Goal: Task Accomplishment & Management: Use online tool/utility

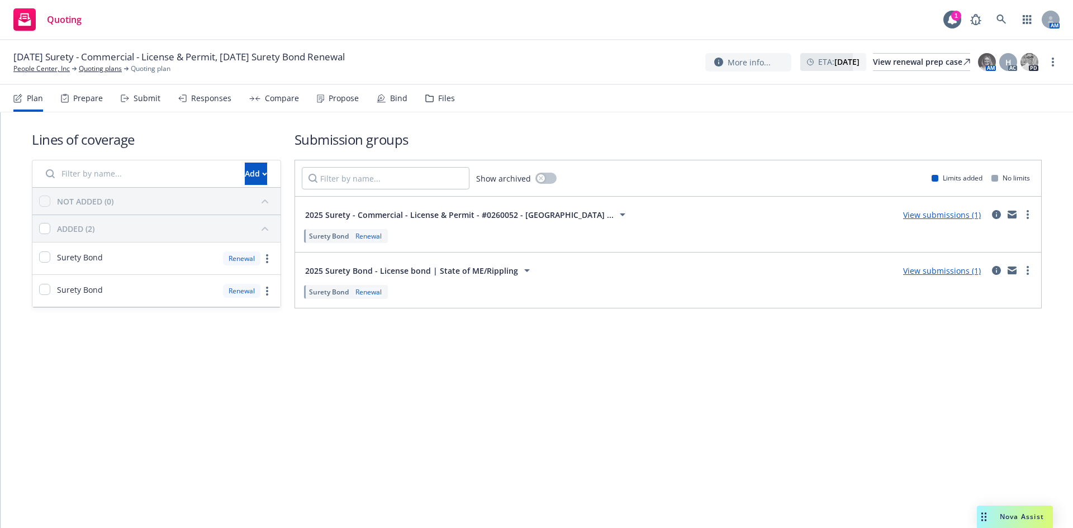
click at [48, 75] on div "[DATE] Surety - Commercial - License & Permit, [DATE] Surety Bond Renewal Peopl…" at bounding box center [536, 62] width 1073 height 45
click at [48, 71] on link "People Center, Inc" at bounding box center [41, 69] width 56 height 10
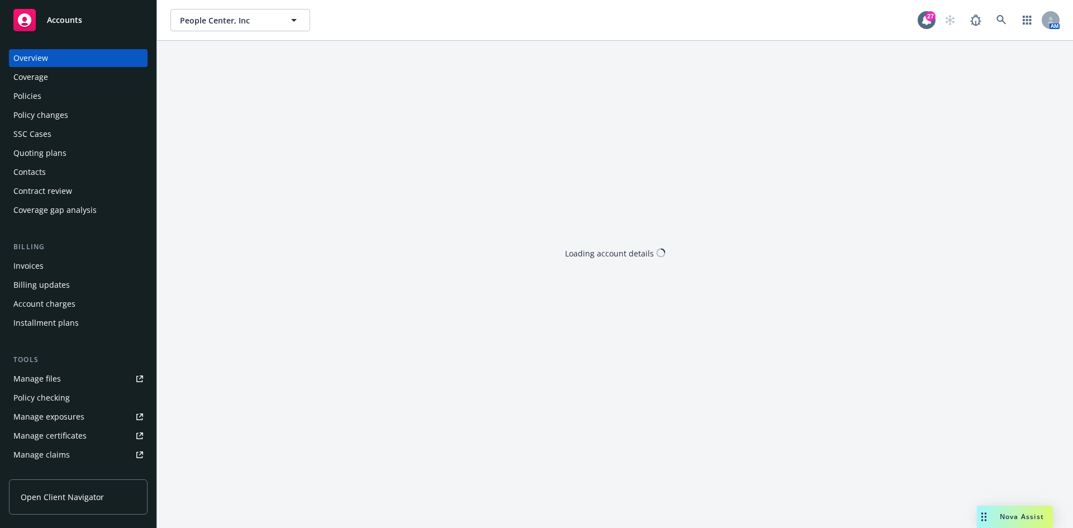
click at [64, 96] on div "Policies" at bounding box center [78, 96] width 130 height 18
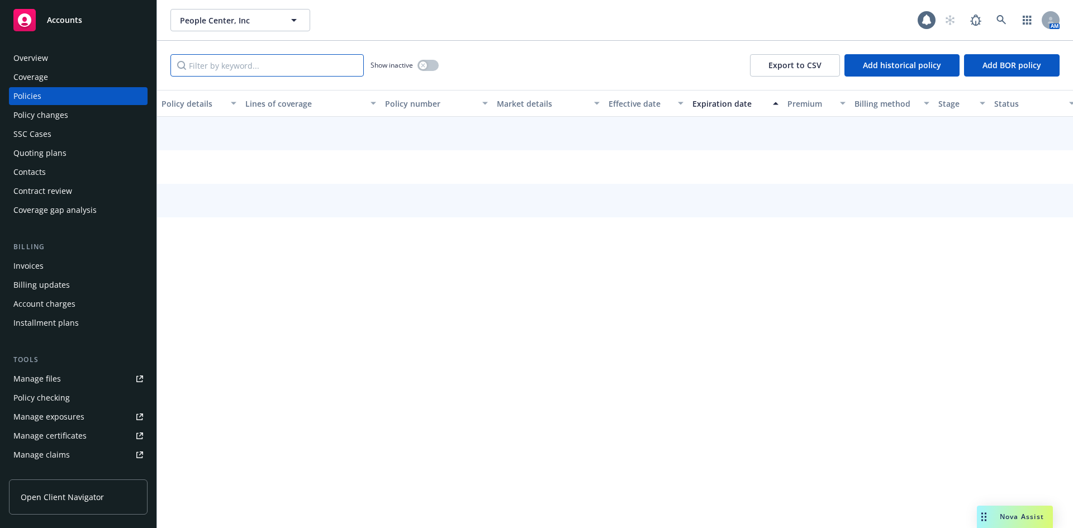
click at [268, 67] on input "Filter by keyword..." at bounding box center [266, 65] width 193 height 22
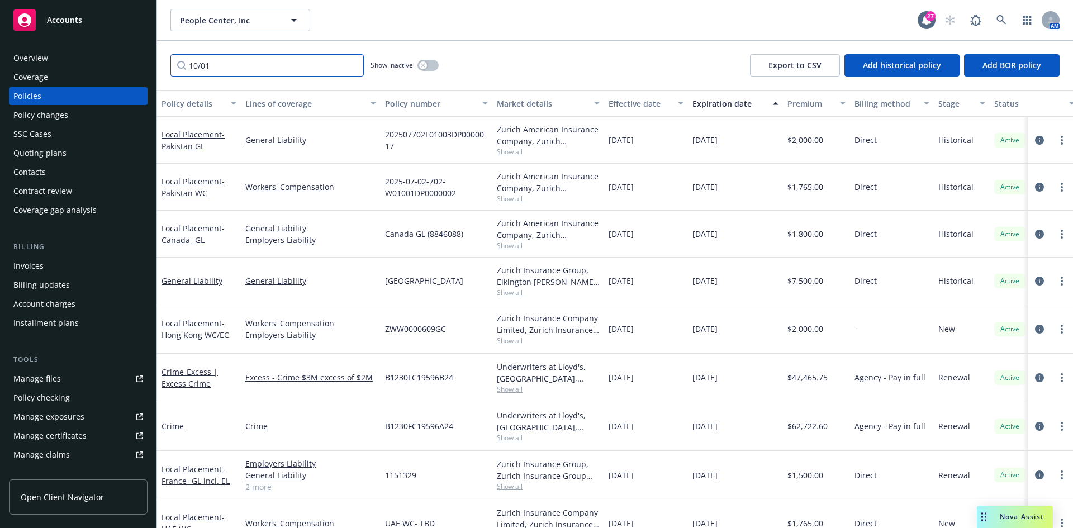
scroll to position [56, 0]
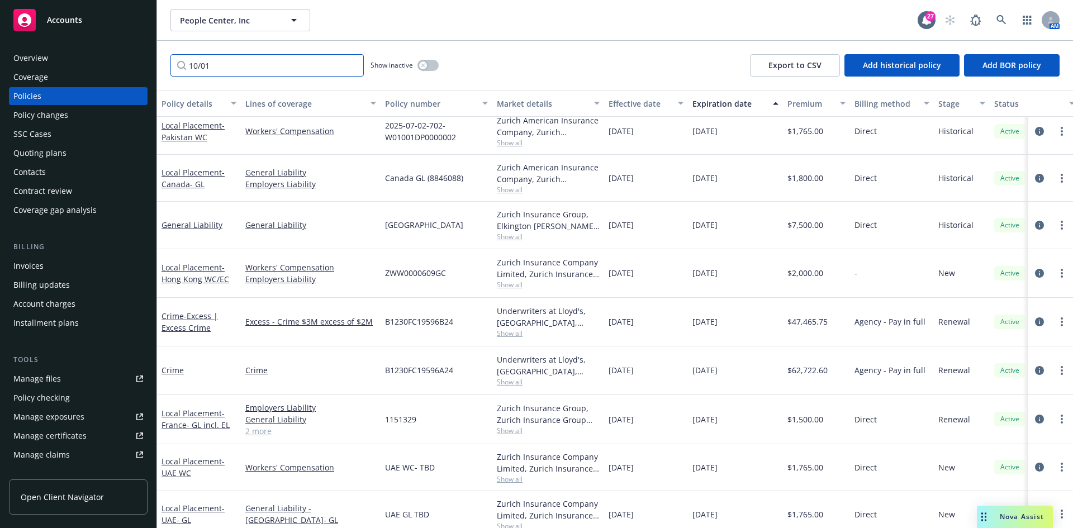
click at [261, 64] on input "10/01" at bounding box center [266, 65] width 193 height 22
type input "10/01/2025"
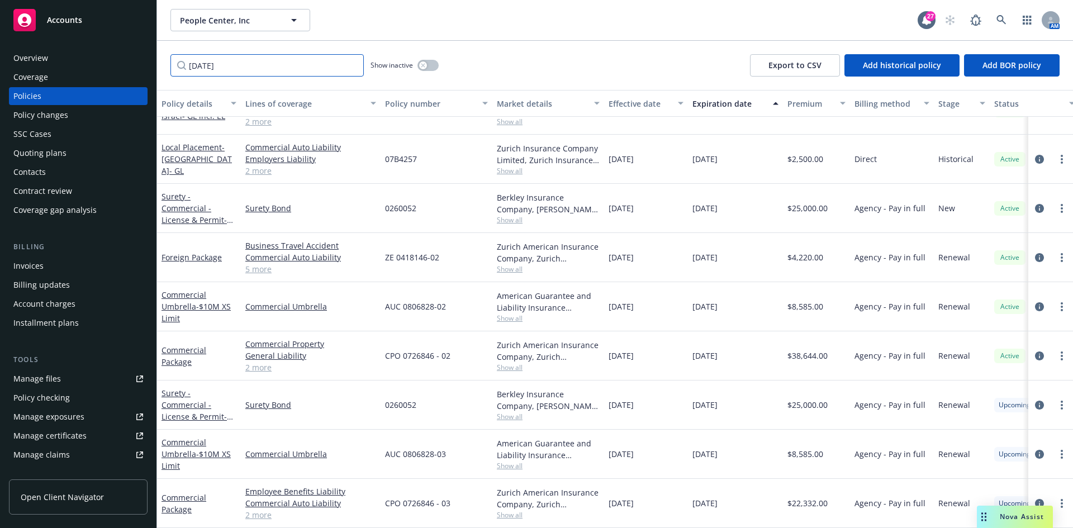
scroll to position [1473, 0]
click at [55, 157] on div "Quoting plans" at bounding box center [39, 153] width 53 height 18
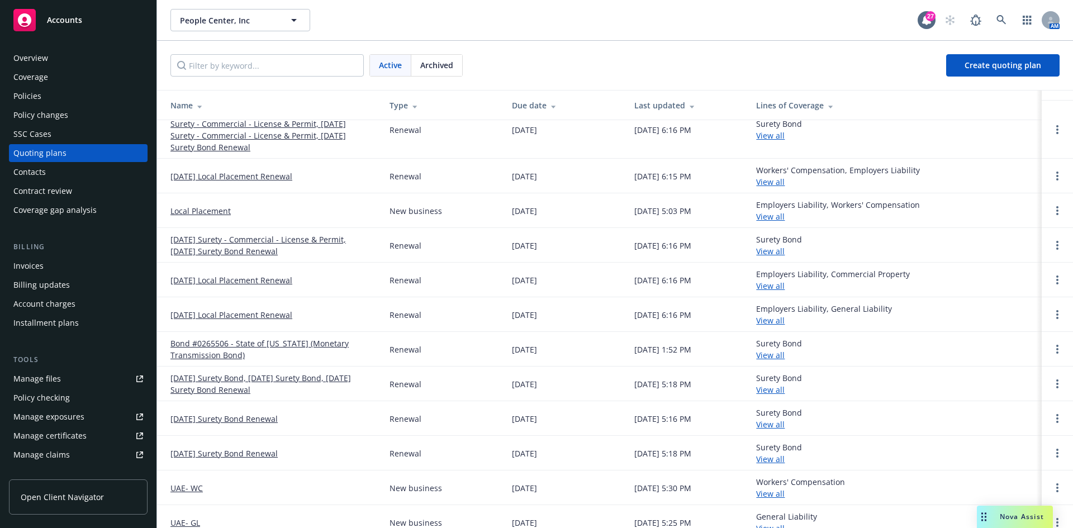
scroll to position [224, 0]
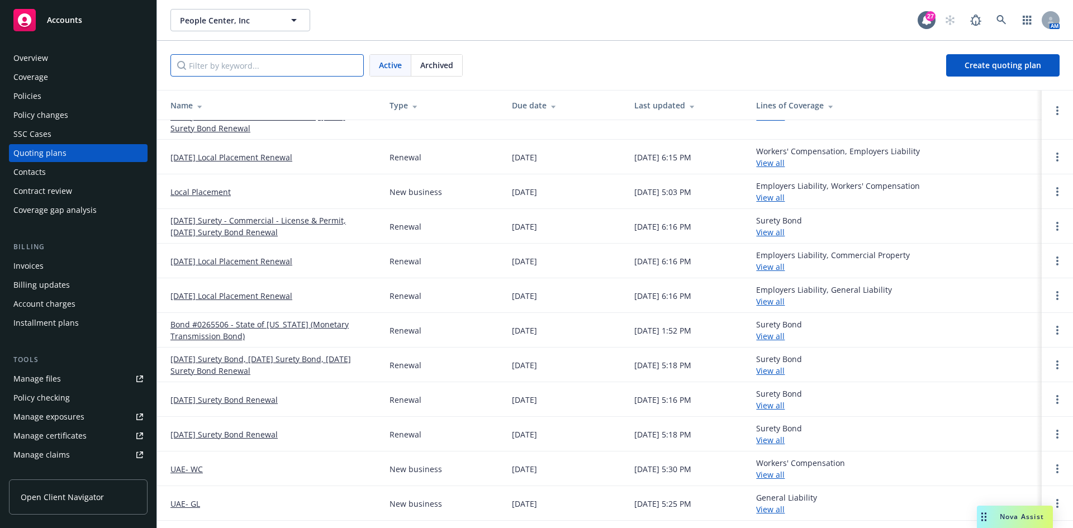
click at [275, 65] on input "Filter by keyword..." at bounding box center [266, 65] width 193 height 22
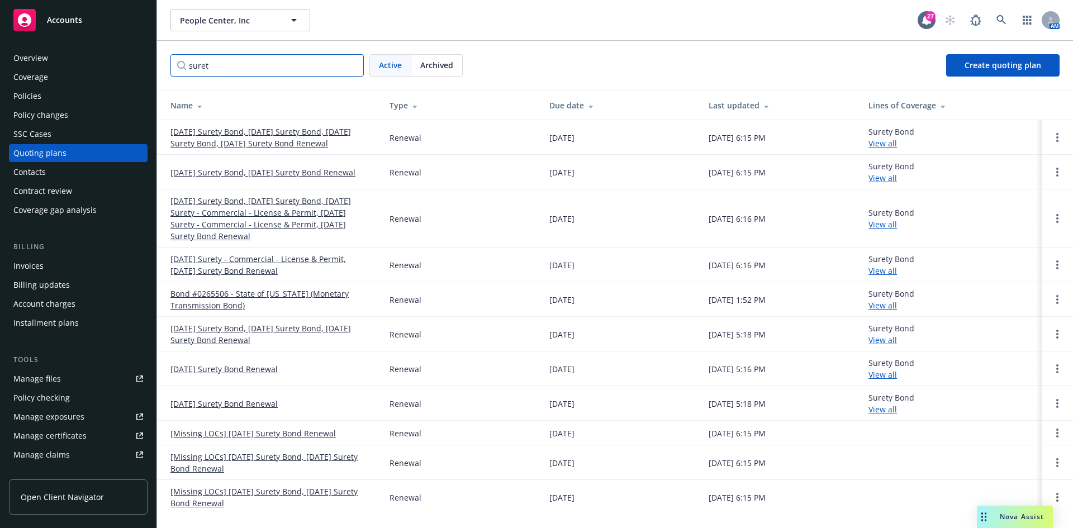
scroll to position [0, 0]
type input "surety"
click at [1058, 264] on circle "Open options" at bounding box center [1057, 265] width 2 height 2
click at [986, 263] on link "Archive" at bounding box center [1000, 256] width 98 height 22
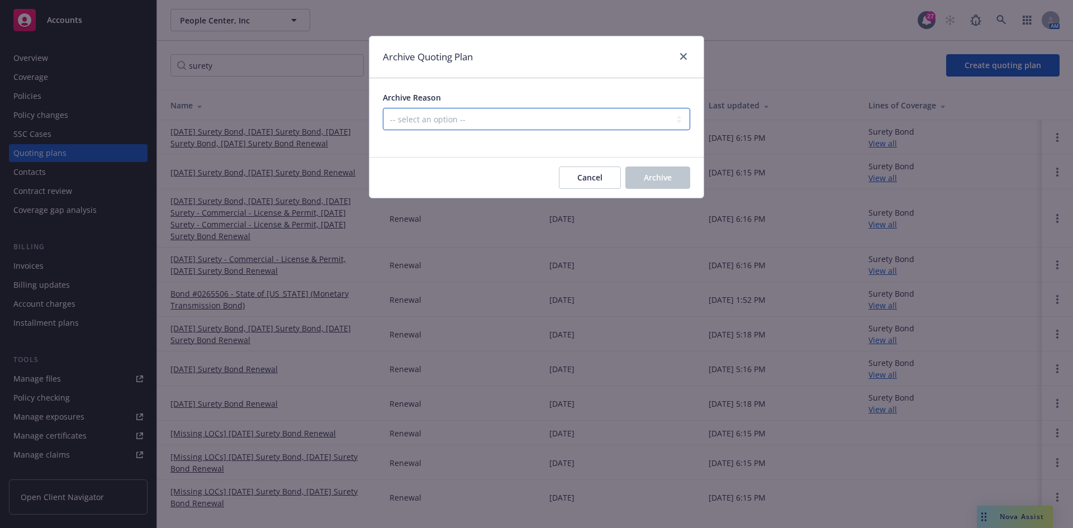
click at [418, 110] on select "-- select an option -- All policies in this renewal plan are auto-renewed Creat…" at bounding box center [536, 119] width 307 height 22
select select "ARCHIVED_RENEWAL_POLICY_AUTO_RENEWED"
click at [383, 108] on select "-- select an option -- All policies in this renewal plan are auto-renewed Creat…" at bounding box center [536, 119] width 307 height 22
click at [659, 178] on span "Archive" at bounding box center [658, 177] width 28 height 11
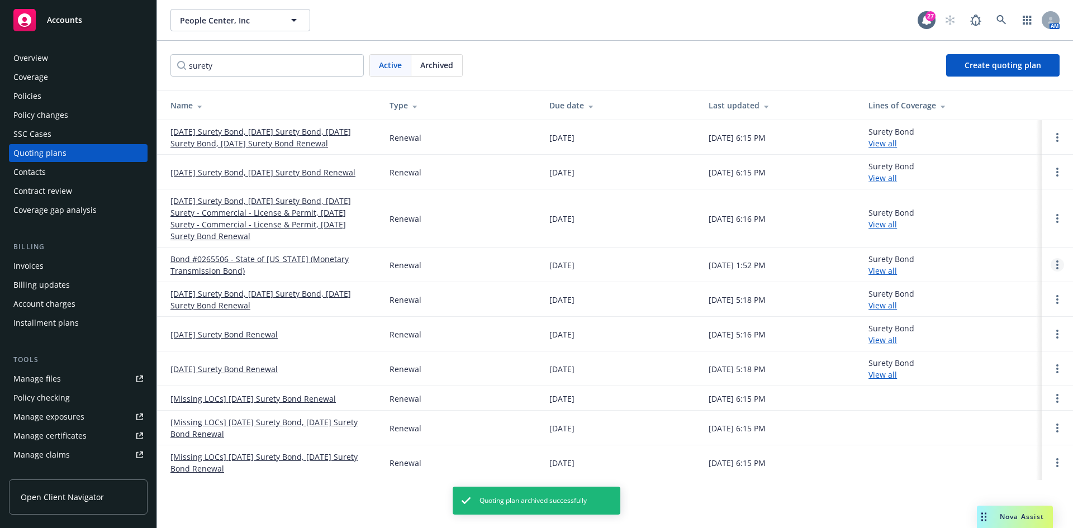
click at [1058, 268] on circle "Open options" at bounding box center [1057, 268] width 2 height 2
click at [987, 259] on span "Archive" at bounding box center [978, 256] width 55 height 11
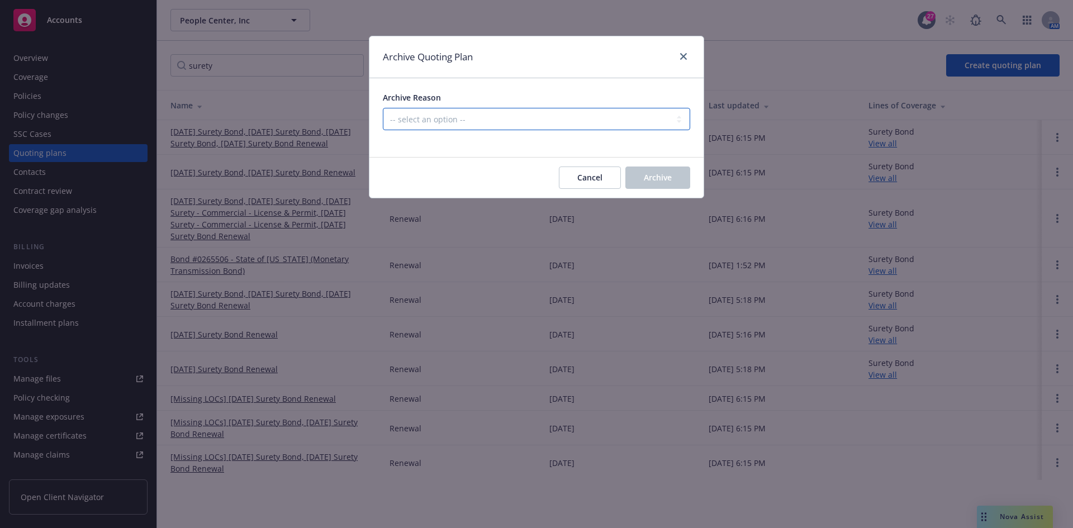
click at [432, 120] on select "-- select an option -- All policies in this renewal plan are auto-renewed Creat…" at bounding box center [536, 119] width 307 height 22
select select "ARCHIVED_RENEWAL_POLICY_AUTO_RENEWED"
click at [383, 108] on select "-- select an option -- All policies in this renewal plan are auto-renewed Creat…" at bounding box center [536, 119] width 307 height 22
click at [676, 183] on button "Archive" at bounding box center [658, 178] width 65 height 22
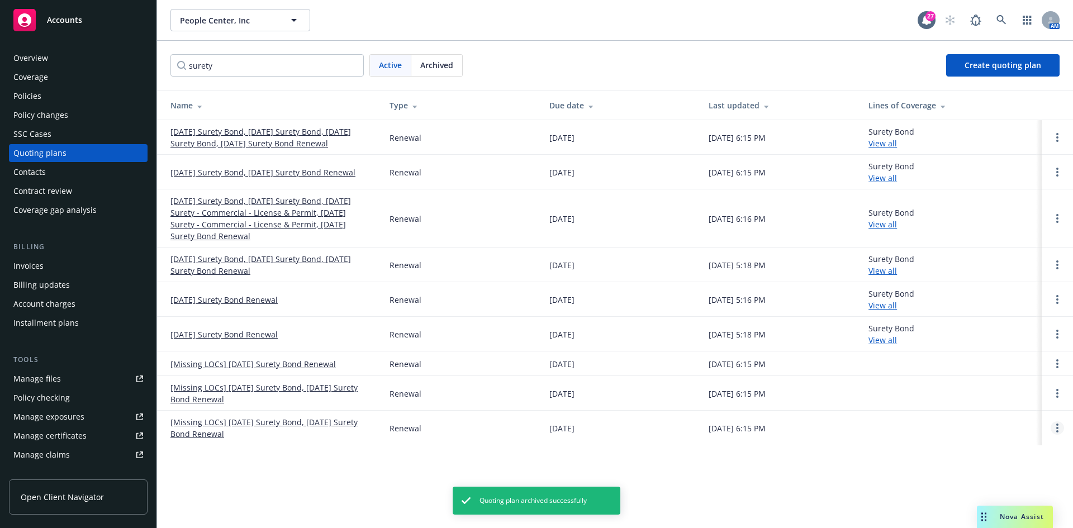
click at [1059, 432] on link "Open options" at bounding box center [1057, 427] width 13 height 13
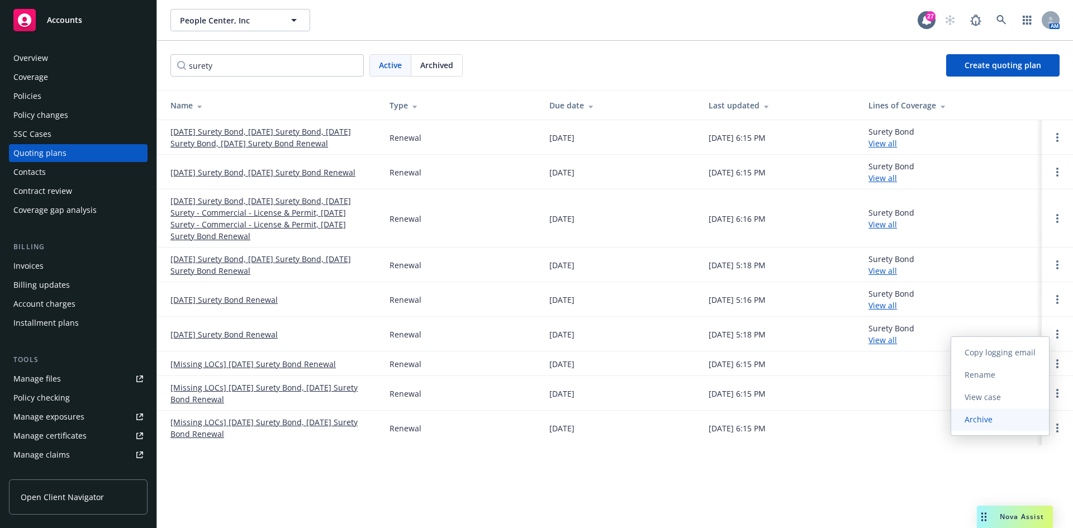
click at [995, 427] on link "Archive" at bounding box center [1000, 420] width 98 height 22
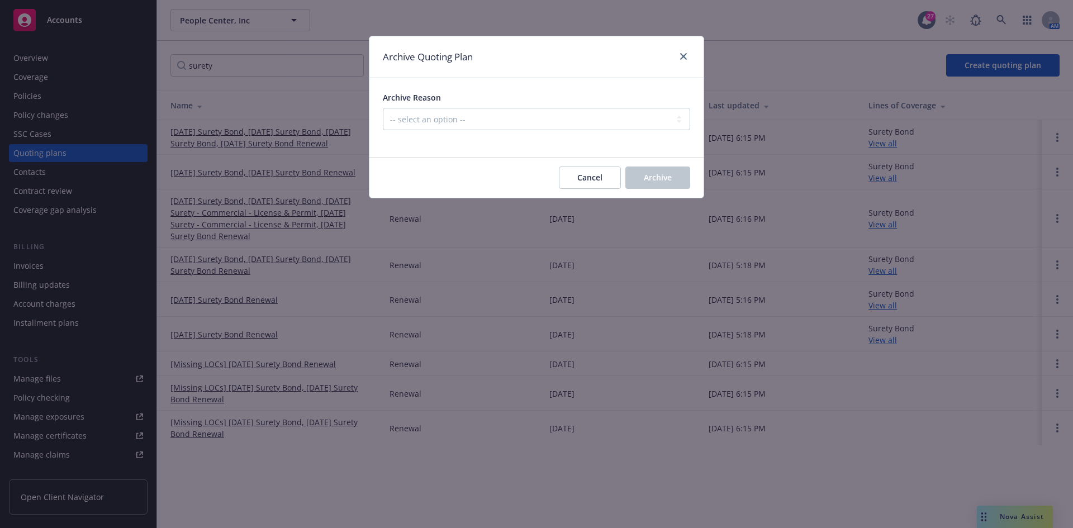
click at [437, 132] on div at bounding box center [536, 136] width 307 height 13
click at [440, 129] on select "-- select an option -- All policies in this renewal plan are auto-renewed Creat…" at bounding box center [536, 119] width 307 height 22
select select "ARCHIVED_RENEWAL_POLICY_AUTO_RENEWED"
click at [383, 108] on select "-- select an option -- All policies in this renewal plan are auto-renewed Creat…" at bounding box center [536, 119] width 307 height 22
click at [681, 174] on button "Archive" at bounding box center [658, 178] width 65 height 22
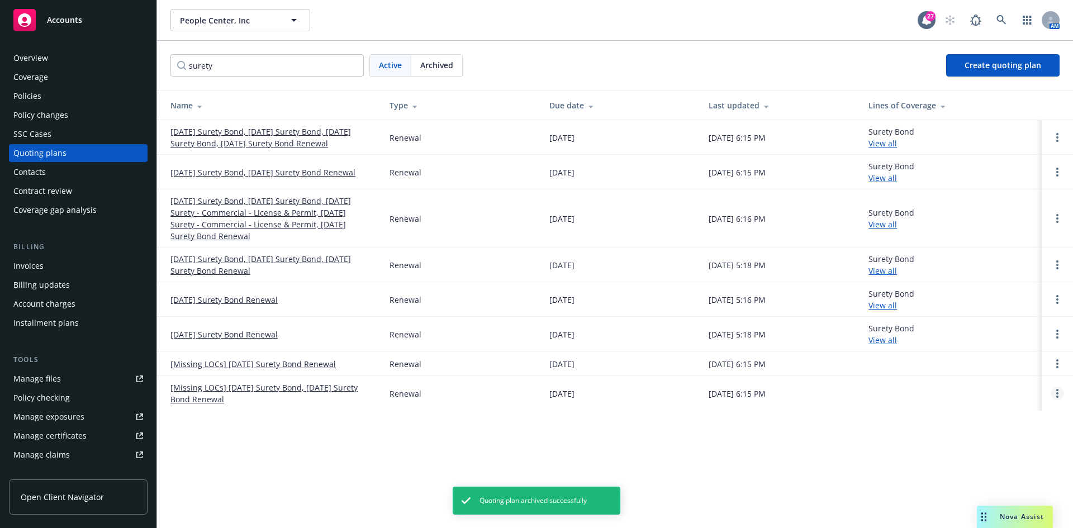
click at [1059, 396] on link "Open options" at bounding box center [1057, 393] width 13 height 13
click at [983, 391] on link "Archive" at bounding box center [1000, 385] width 98 height 22
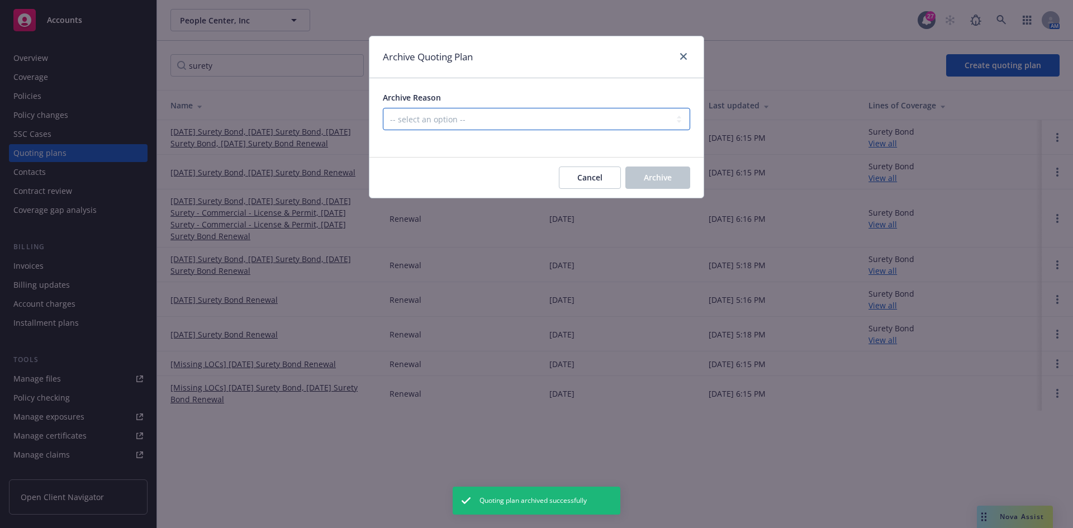
click at [515, 124] on select "-- select an option -- All policies in this renewal plan are auto-renewed Creat…" at bounding box center [536, 119] width 307 height 22
select select "ARCHIVED_RENEWAL_POLICY_AUTO_RENEWED"
click at [383, 108] on select "-- select an option -- All policies in this renewal plan are auto-renewed Creat…" at bounding box center [536, 119] width 307 height 22
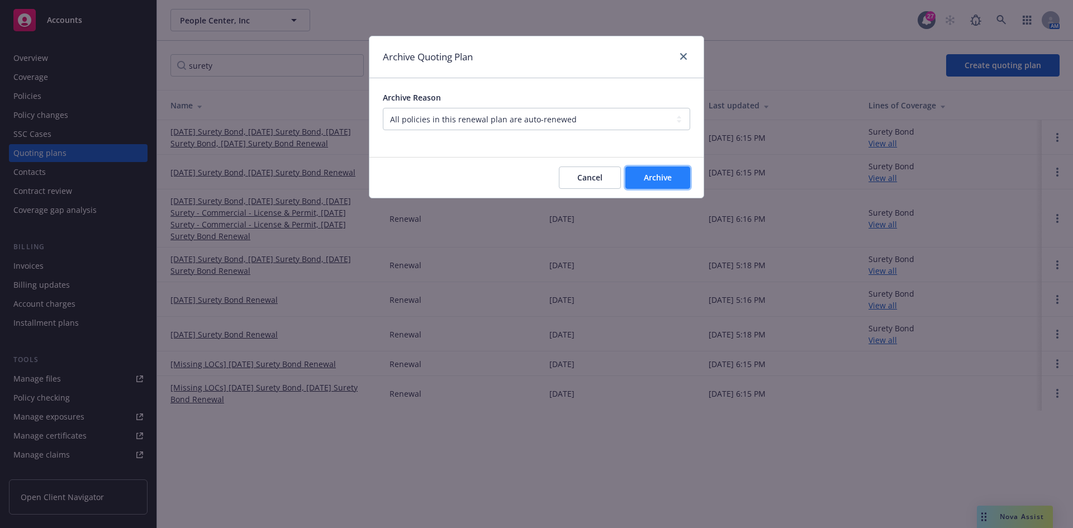
click at [682, 184] on button "Archive" at bounding box center [658, 178] width 65 height 22
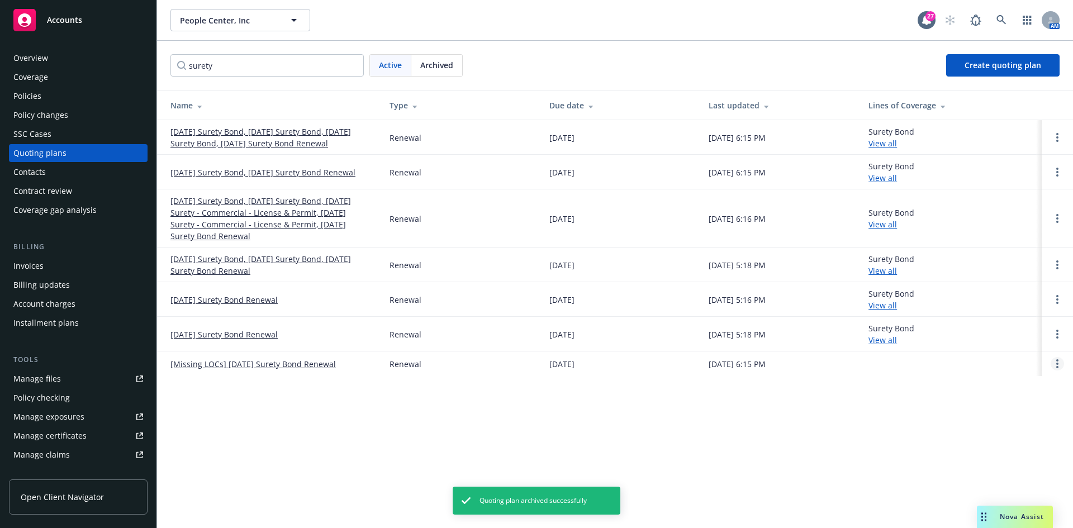
click at [1058, 366] on icon "Open options" at bounding box center [1057, 363] width 2 height 9
click at [1009, 353] on link "Archive" at bounding box center [1000, 355] width 98 height 22
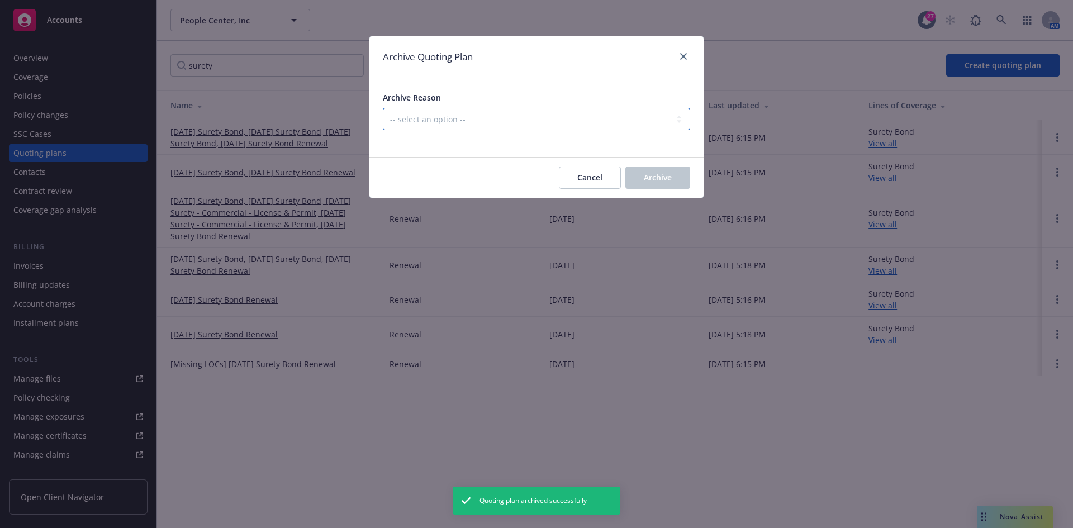
click at [439, 122] on select "-- select an option -- All policies in this renewal plan are auto-renewed Creat…" at bounding box center [536, 119] width 307 height 22
select select "ARCHIVED_RENEWAL_POLICY_AUTO_RENEWED"
click at [383, 108] on select "-- select an option -- All policies in this renewal plan are auto-renewed Creat…" at bounding box center [536, 119] width 307 height 22
click at [652, 179] on span "Archive" at bounding box center [658, 177] width 28 height 11
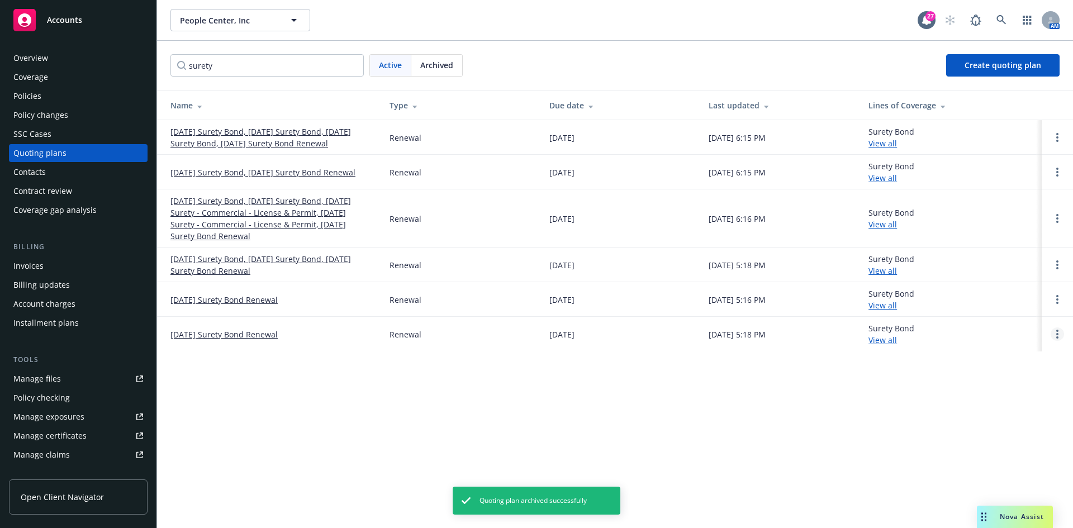
click at [1056, 334] on icon "Open options" at bounding box center [1057, 334] width 2 height 9
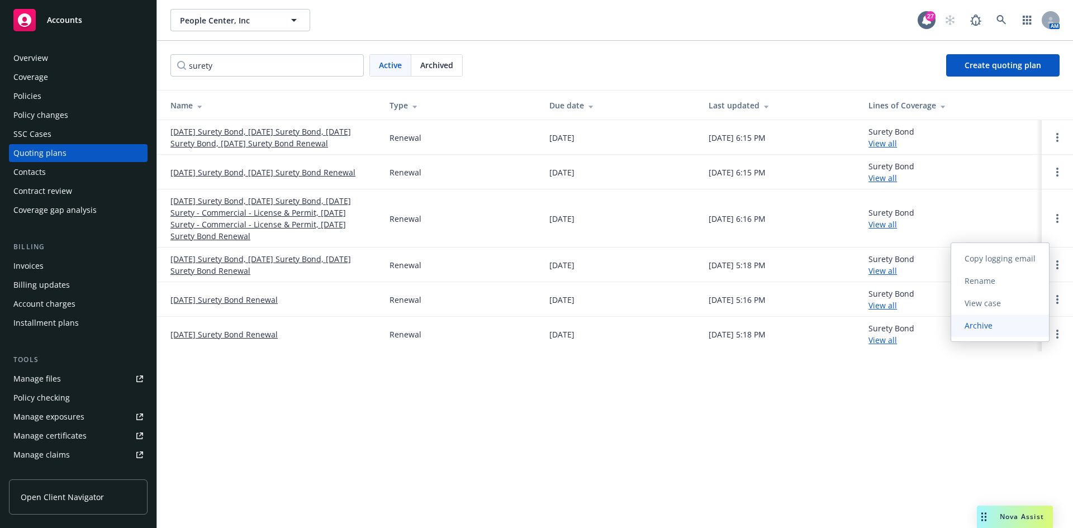
click at [1000, 324] on span "Archive" at bounding box center [978, 325] width 55 height 11
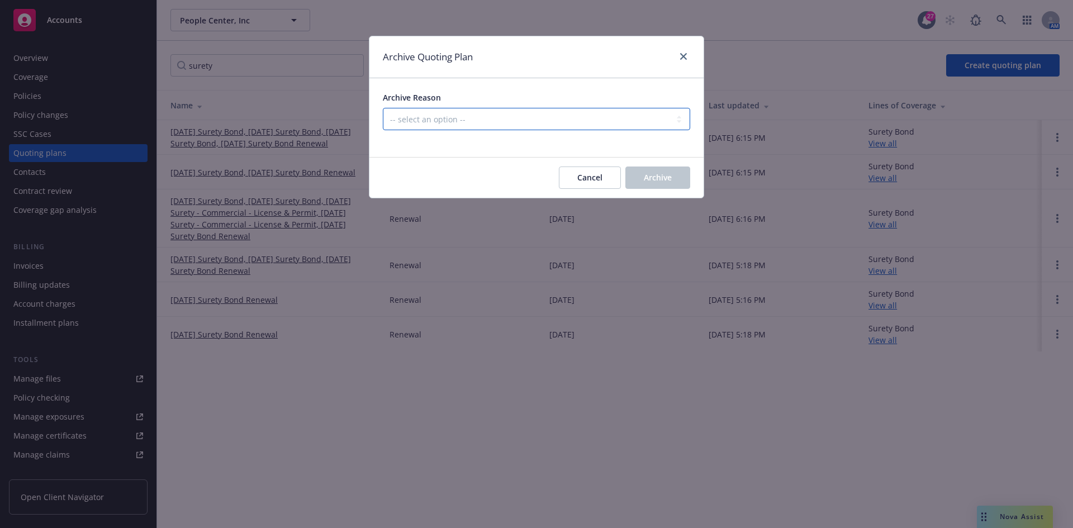
click at [405, 121] on select "-- select an option -- All policies in this renewal plan are auto-renewed Creat…" at bounding box center [536, 119] width 307 height 22
select select "ARCHIVED_RENEWAL_POLICY_AUTO_RENEWED"
click at [383, 108] on select "-- select an option -- All policies in this renewal plan are auto-renewed Creat…" at bounding box center [536, 119] width 307 height 22
click at [662, 176] on span "Archive" at bounding box center [658, 177] width 28 height 11
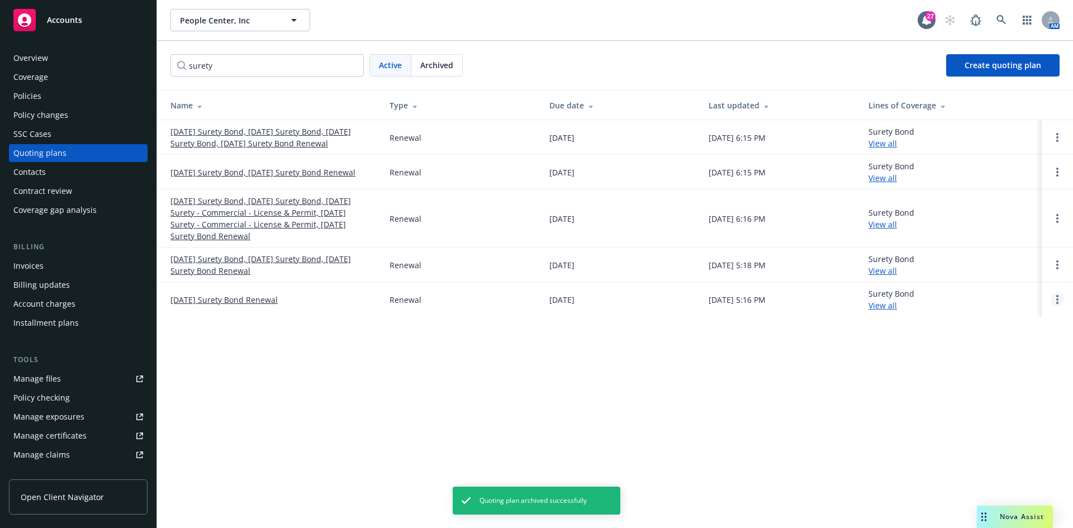
click at [1060, 302] on link "Open options" at bounding box center [1057, 299] width 13 height 13
click at [1046, 291] on link "Archive" at bounding box center [1000, 291] width 98 height 22
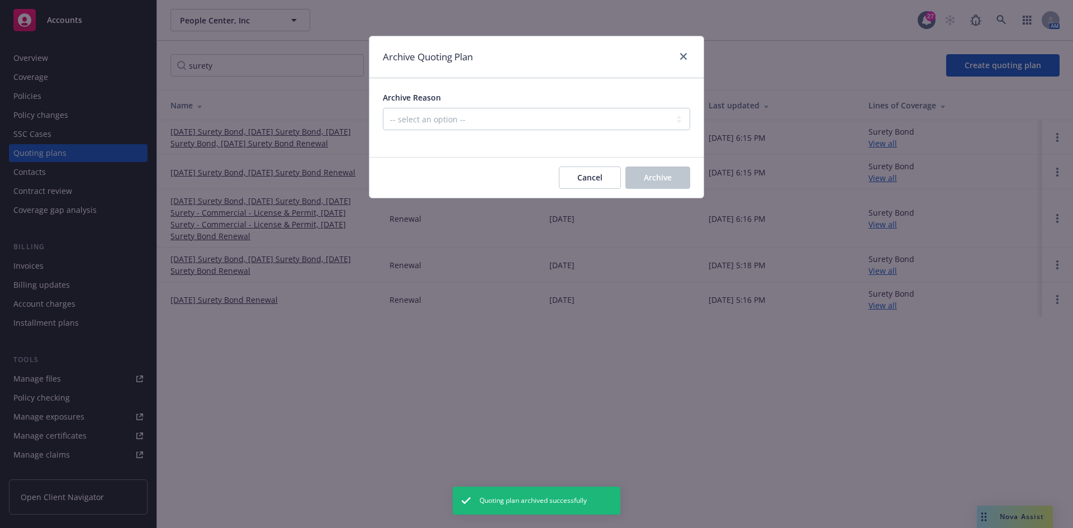
click at [1037, 292] on link "Archive" at bounding box center [1000, 293] width 98 height 22
click at [408, 124] on select "-- select an option -- All policies in this renewal plan are auto-renewed Creat…" at bounding box center [536, 119] width 307 height 22
select select "ARCHIVED_RENEWAL_POLICY_AUTO_RENEWED"
click at [383, 108] on select "-- select an option -- All policies in this renewal plan are auto-renewed Creat…" at bounding box center [536, 119] width 307 height 22
click at [669, 185] on button "Archive" at bounding box center [658, 178] width 65 height 22
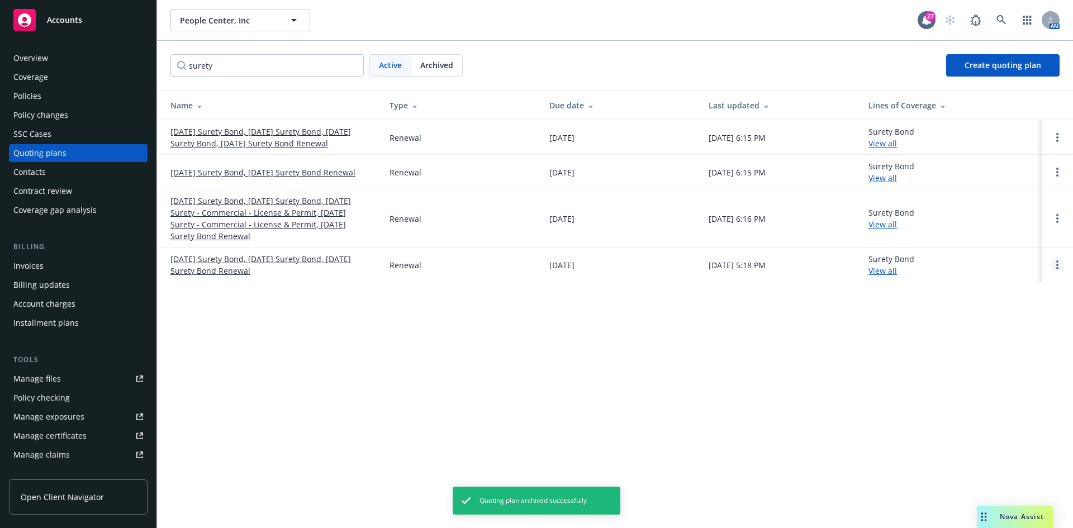
click at [1057, 268] on circle "Open options" at bounding box center [1057, 268] width 2 height 2
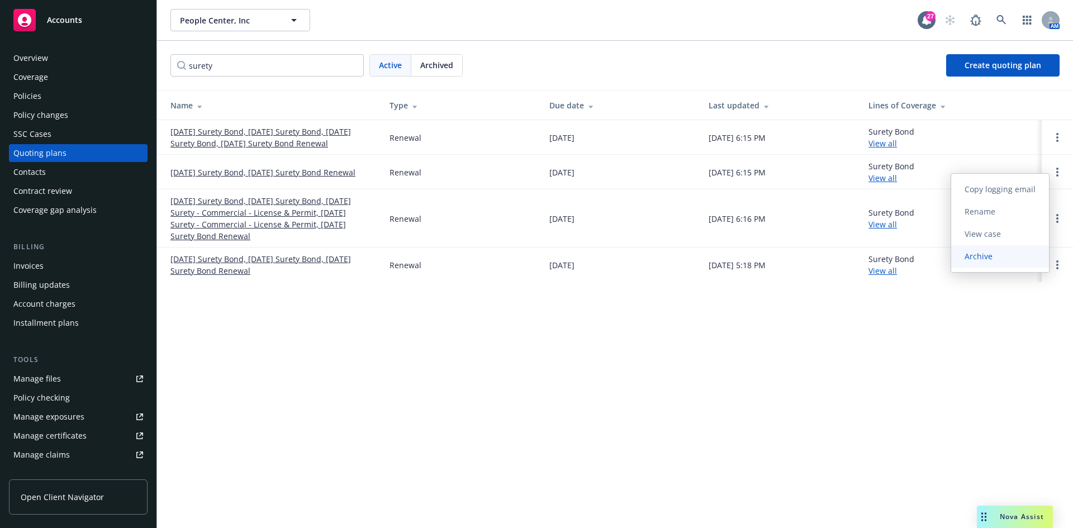
click at [1009, 255] on link "Archive" at bounding box center [1000, 256] width 98 height 22
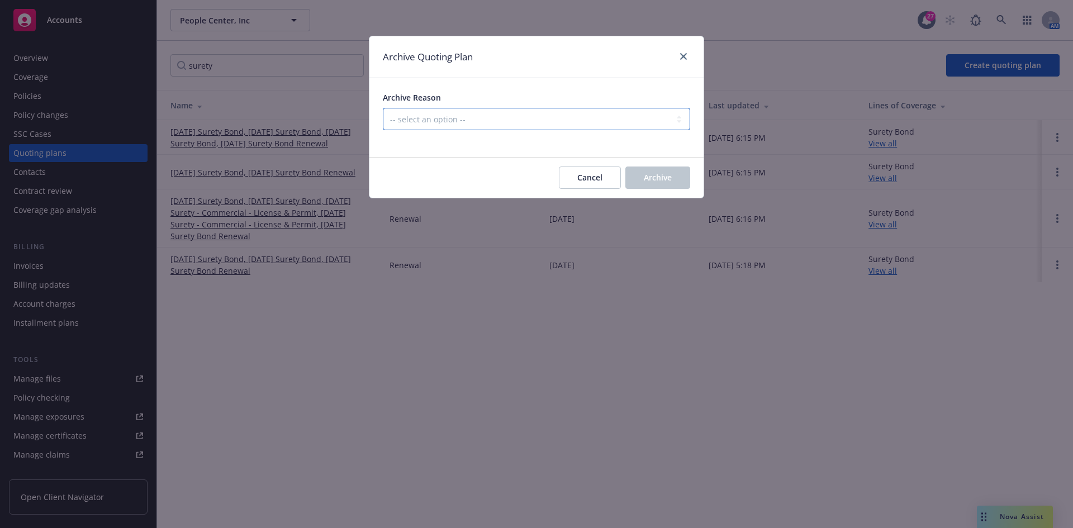
click at [515, 122] on select "-- select an option -- All policies in this renewal plan are auto-renewed Creat…" at bounding box center [536, 119] width 307 height 22
select select "ARCHIVED_RENEWAL_POLICY_AUTO_RENEWED"
click at [383, 108] on select "-- select an option -- All policies in this renewal plan are auto-renewed Creat…" at bounding box center [536, 119] width 307 height 22
click at [664, 188] on button "Archive" at bounding box center [658, 178] width 65 height 22
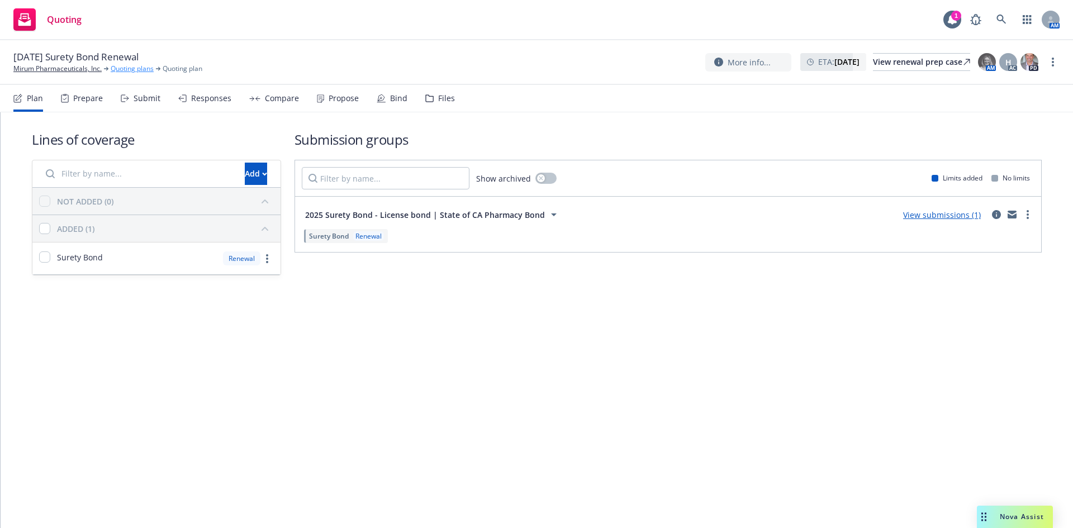
click at [132, 71] on link "Quoting plans" at bounding box center [132, 69] width 43 height 10
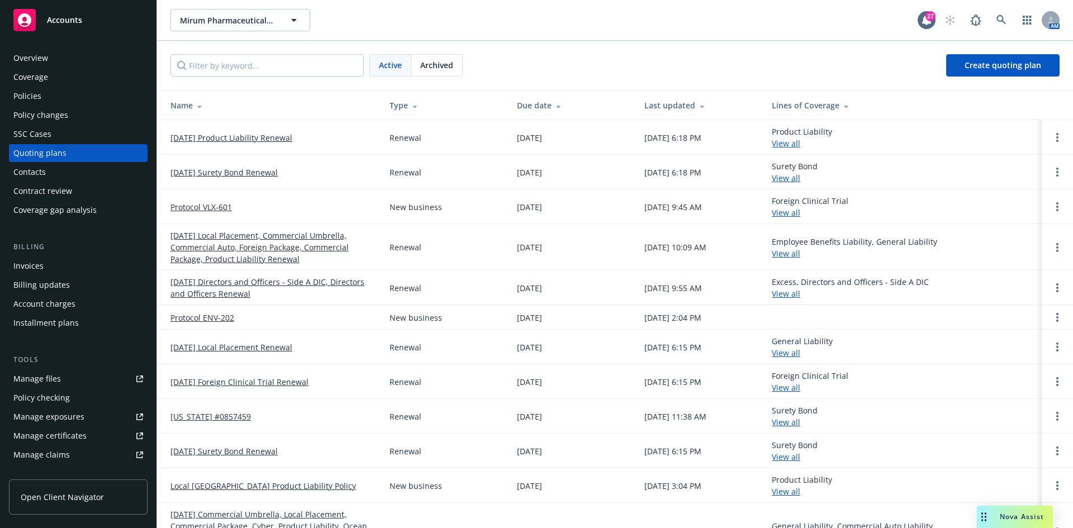
click at [45, 95] on div "Policies" at bounding box center [78, 96] width 130 height 18
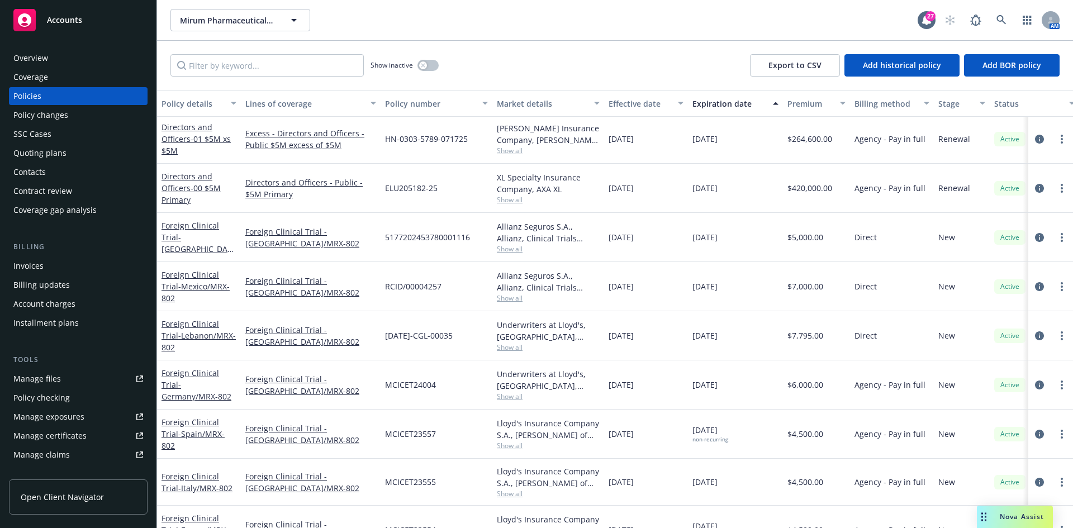
scroll to position [894, 0]
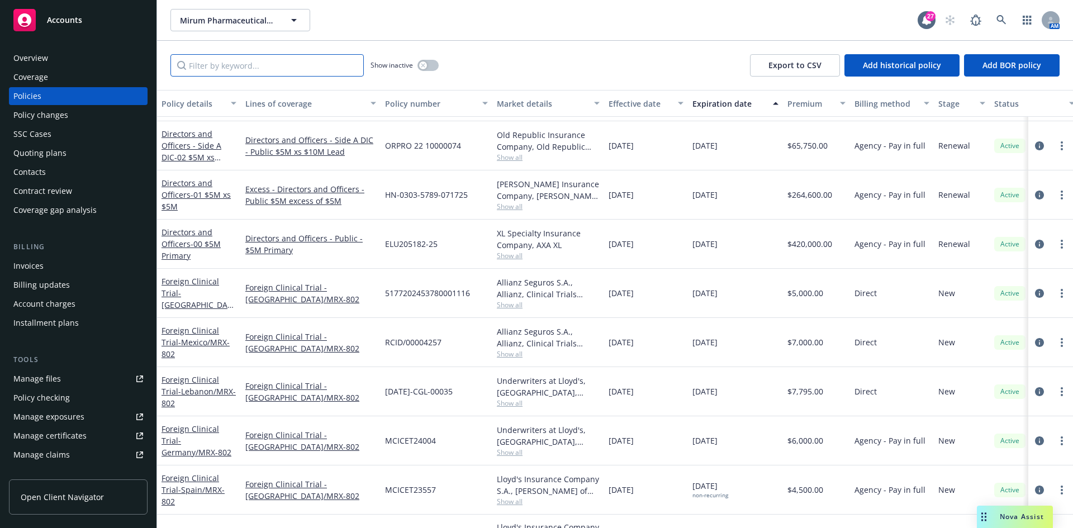
click at [224, 67] on input "Filter by keyword..." at bounding box center [266, 65] width 193 height 22
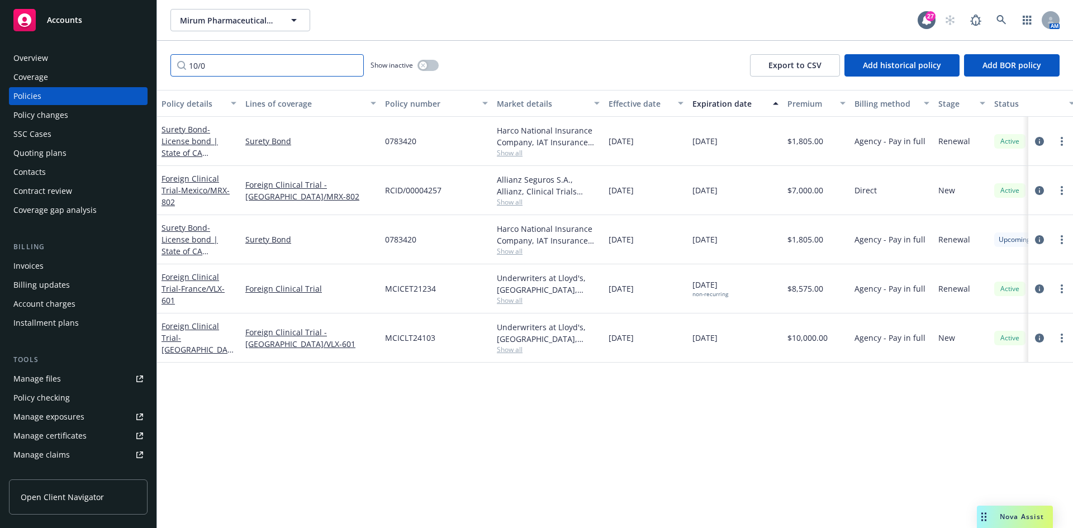
scroll to position [0, 0]
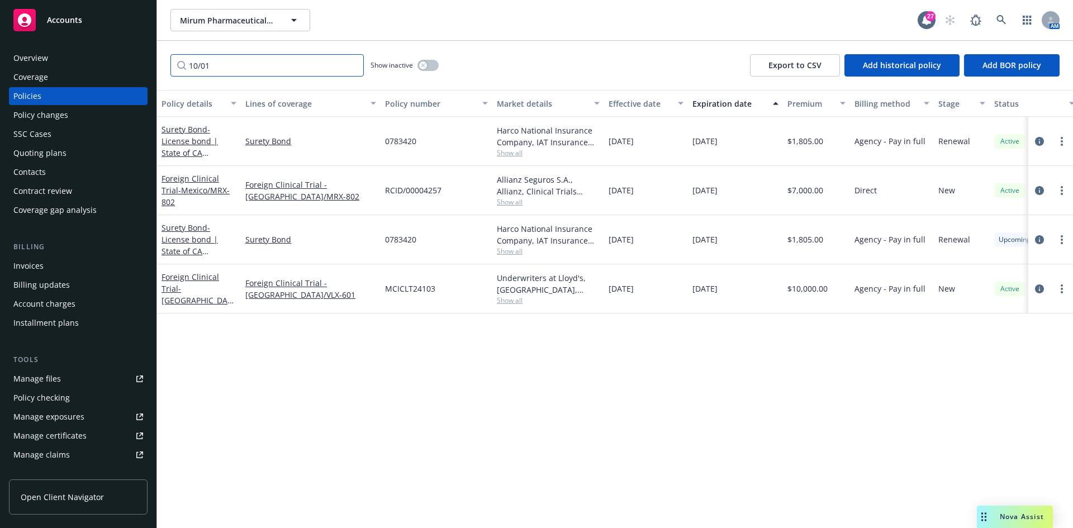
type input "10/01"
click at [64, 149] on div "Quoting plans" at bounding box center [39, 153] width 53 height 18
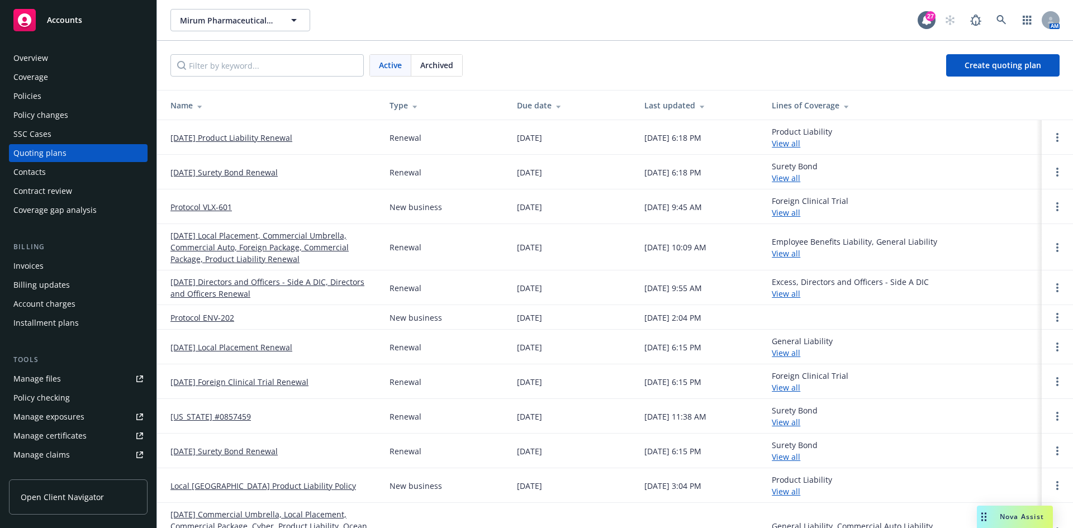
click at [1042, 418] on td at bounding box center [1057, 416] width 31 height 35
click at [1056, 418] on icon "Open options" at bounding box center [1057, 416] width 2 height 9
click at [969, 402] on link "Archive" at bounding box center [992, 408] width 98 height 22
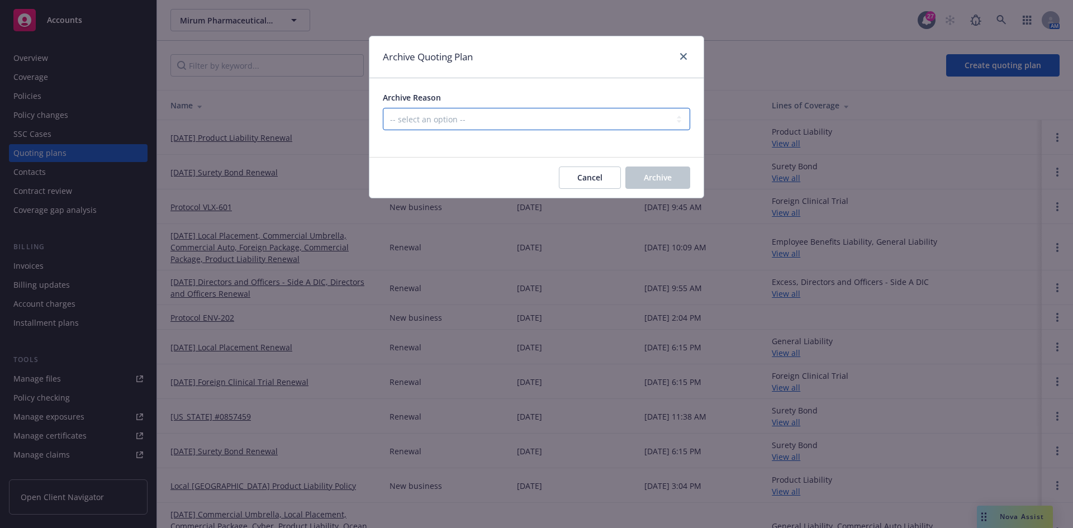
click at [451, 124] on select "-- select an option -- All policies in this renewal plan are auto-renewed Creat…" at bounding box center [536, 119] width 307 height 22
select select "ARCHIVED_RENEWAL_POLICY_AUTO_RENEWED"
click at [383, 108] on select "-- select an option -- All policies in this renewal plan are auto-renewed Creat…" at bounding box center [536, 119] width 307 height 22
click at [667, 179] on span "Archive" at bounding box center [658, 177] width 28 height 11
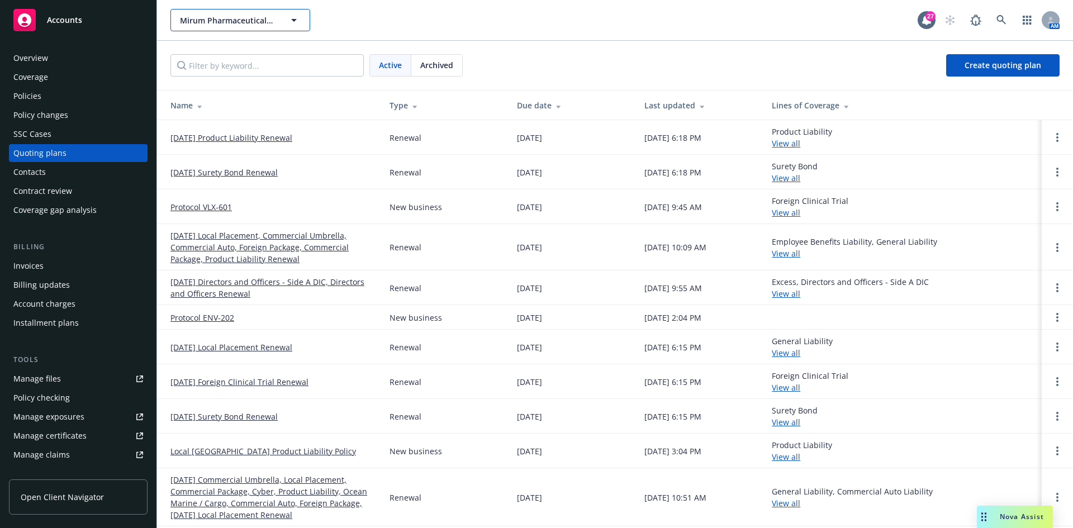
click at [214, 16] on span "Mirum Pharmaceuticals, Inc." at bounding box center [228, 21] width 97 height 12
type input "CoinList"
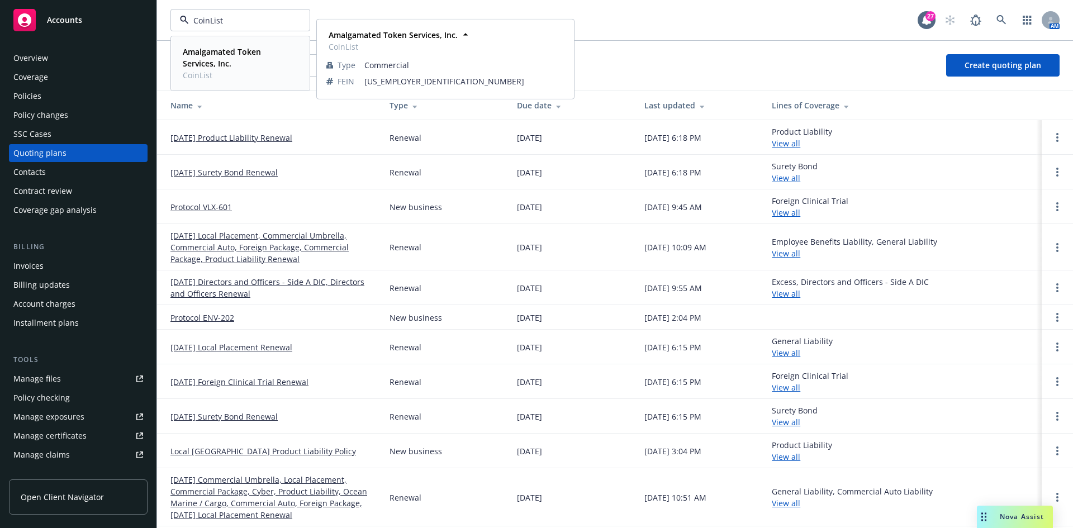
click at [208, 70] on span "CoinList" at bounding box center [239, 75] width 113 height 12
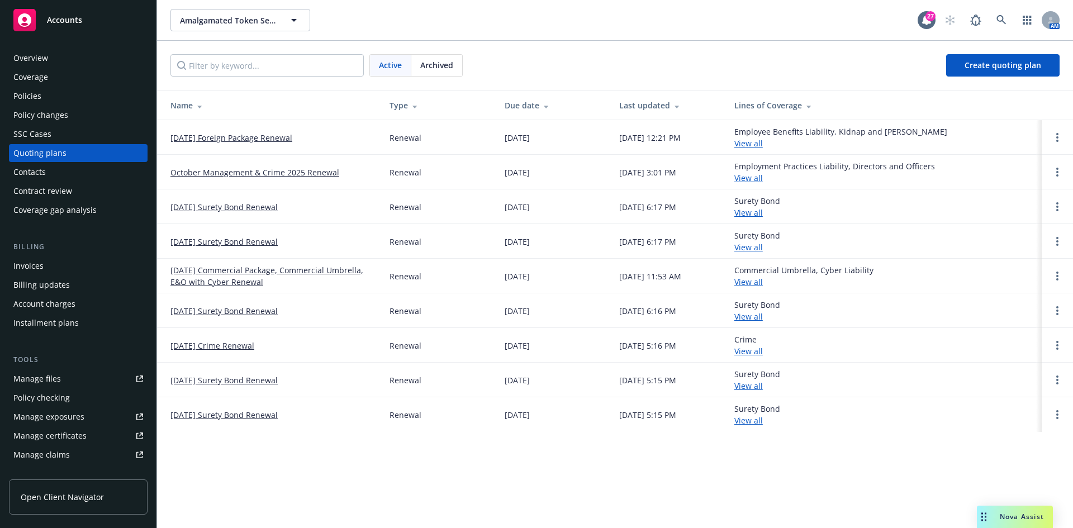
click at [40, 264] on div "Invoices" at bounding box center [28, 266] width 30 height 18
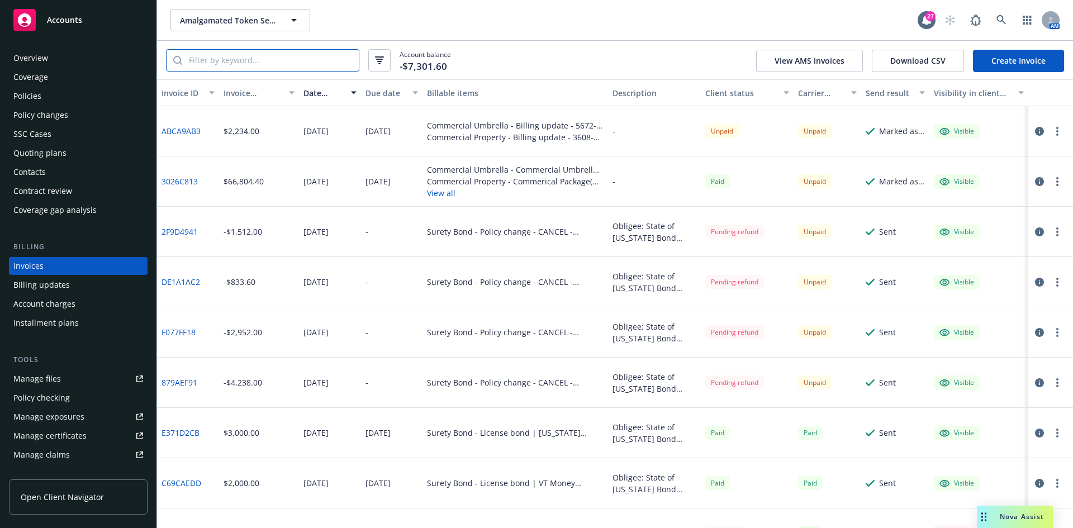
click at [206, 60] on input "search" at bounding box center [270, 60] width 177 height 21
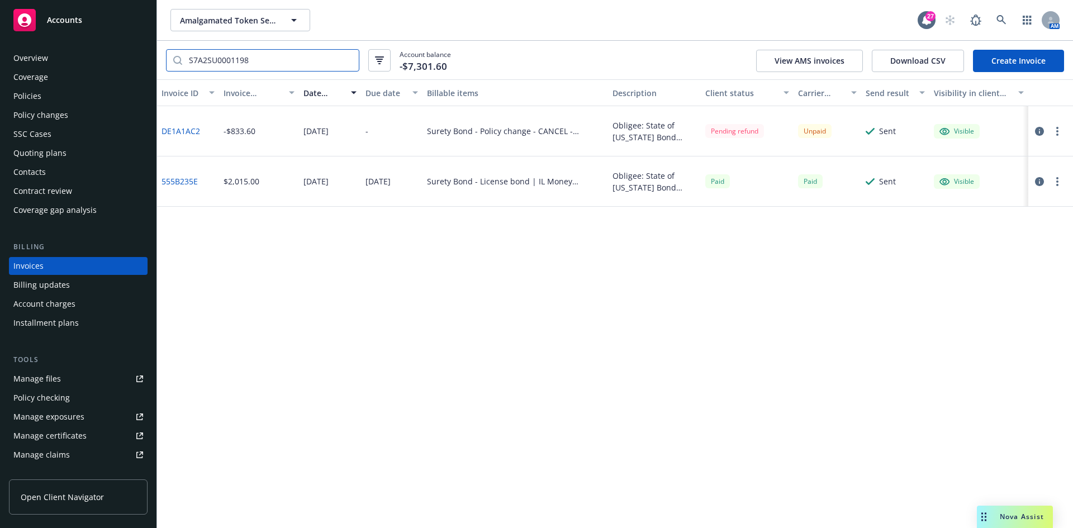
click at [278, 60] on input "S7A2SU0001198" at bounding box center [270, 60] width 177 height 21
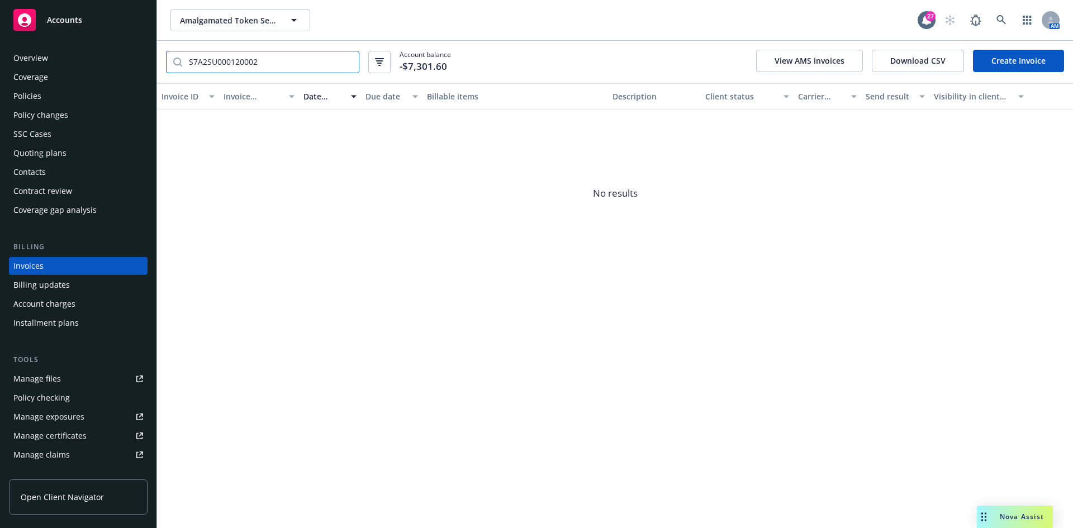
click at [262, 53] on input "S7A2SU000120002" at bounding box center [270, 61] width 177 height 21
click at [261, 53] on input "S7A2SU000120002" at bounding box center [270, 61] width 177 height 21
click at [260, 53] on input "S7A2SU000120002" at bounding box center [270, 61] width 177 height 21
paste input "search"
type input "S7A2SU0001200"
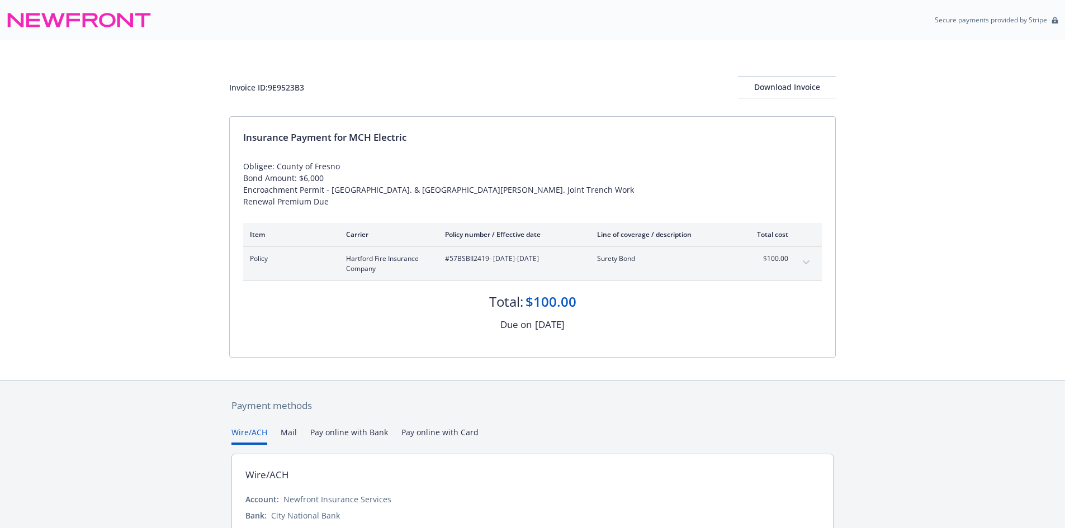
click at [282, 86] on div "Invoice ID: 9E9523B3" at bounding box center [266, 88] width 75 height 12
copy div "9E9523B3"
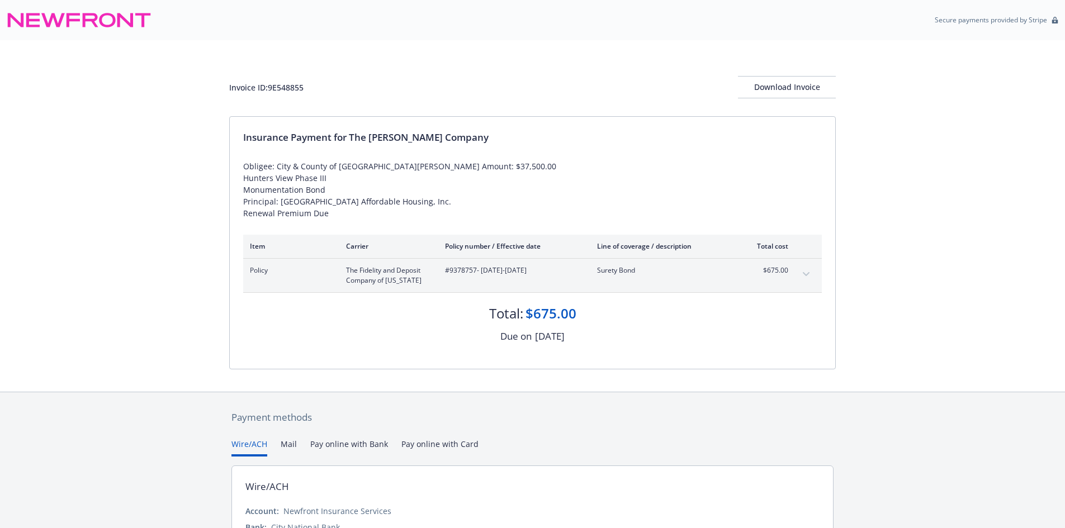
click at [283, 89] on div "Invoice ID: 9E548855" at bounding box center [266, 88] width 74 height 12
copy div "9E548855"
click at [230, 48] on div "Invoice ID: 9E548855 Download Invoice" at bounding box center [532, 78] width 607 height 76
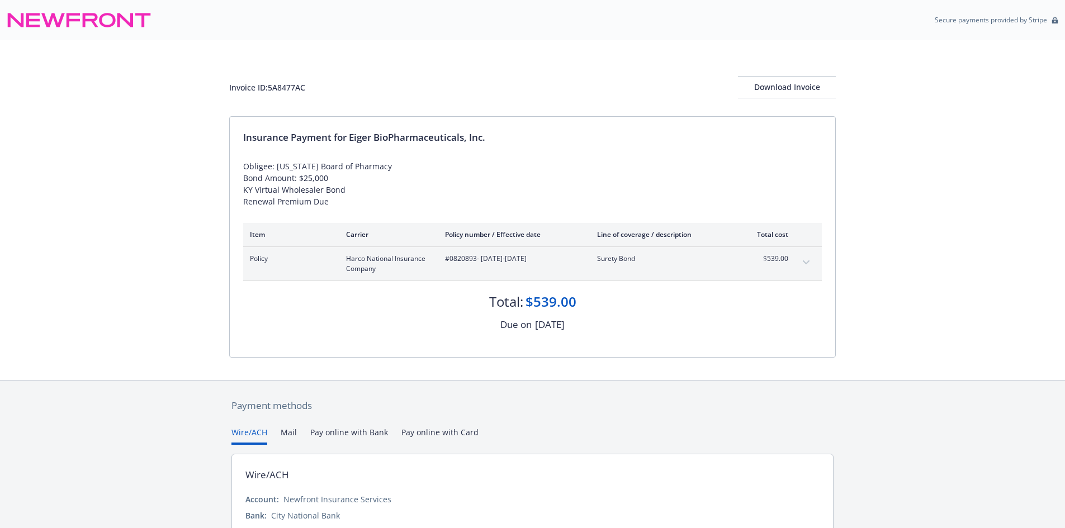
click at [296, 89] on div "Invoice ID: 5A8477AC" at bounding box center [267, 88] width 76 height 12
copy div "5A8477AC"
click at [457, 263] on span "#0820893 - 05/18/2024-05/18/2025" at bounding box center [512, 259] width 134 height 10
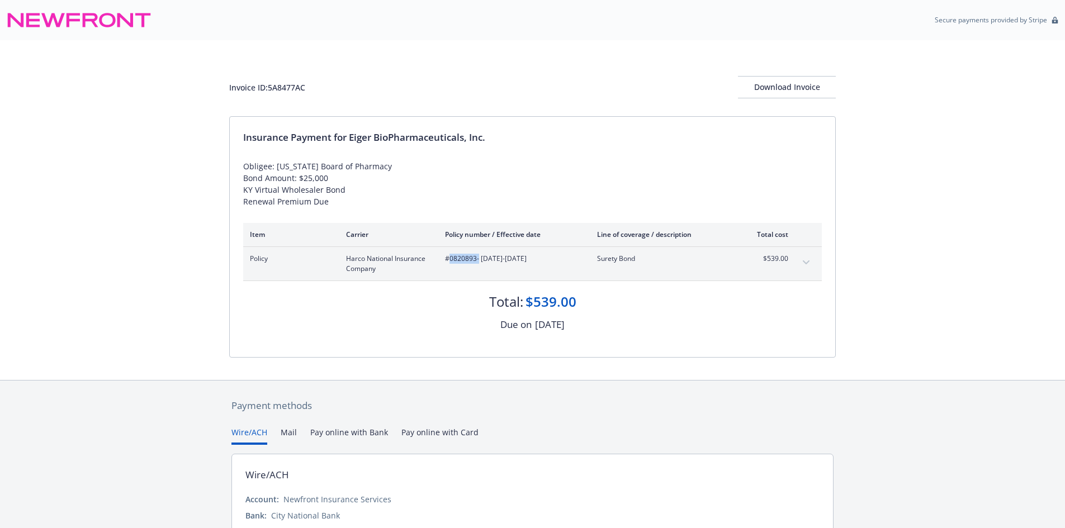
copy span "0820893"
click at [468, 262] on span "#0820893 - [DATE]-[DATE]" at bounding box center [512, 259] width 134 height 10
copy span "0820893"
click at [470, 258] on span "#101515861 - [DATE]-[DATE]" at bounding box center [512, 259] width 134 height 10
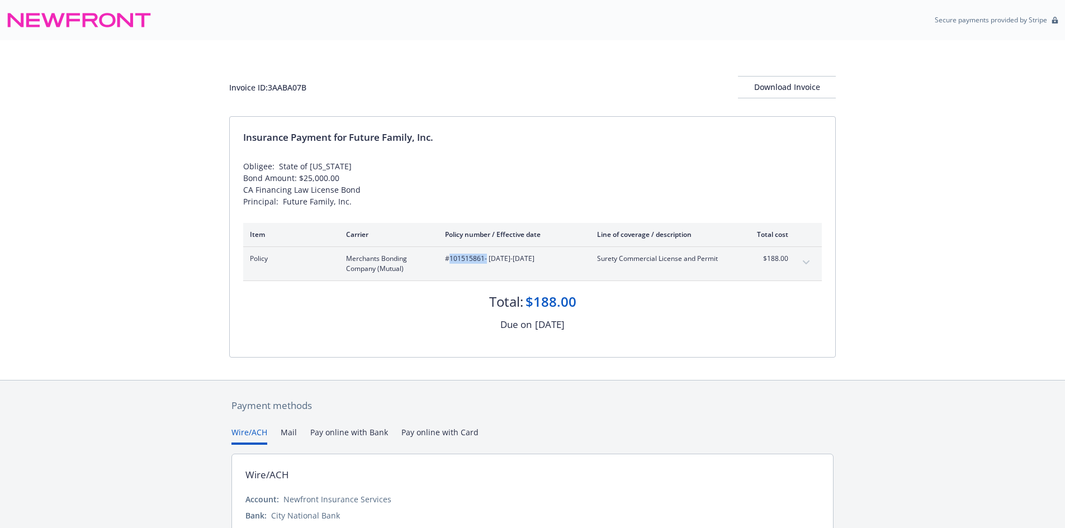
click at [470, 258] on span "#101515861 - [DATE]-[DATE]" at bounding box center [512, 259] width 134 height 10
copy span "101515861"
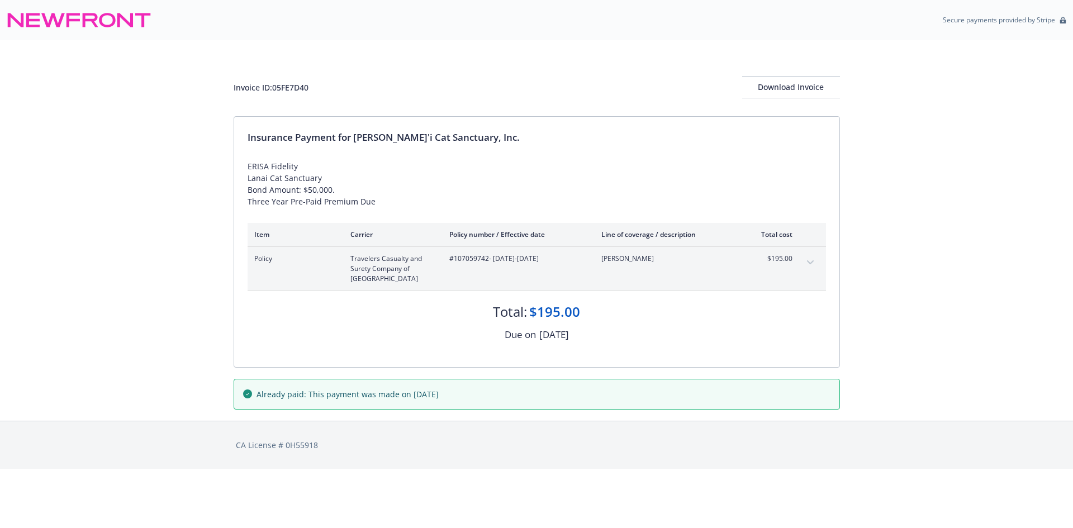
click at [477, 257] on span "#107059742 - [DATE]-[DATE]" at bounding box center [516, 259] width 134 height 10
copy span "107059742"
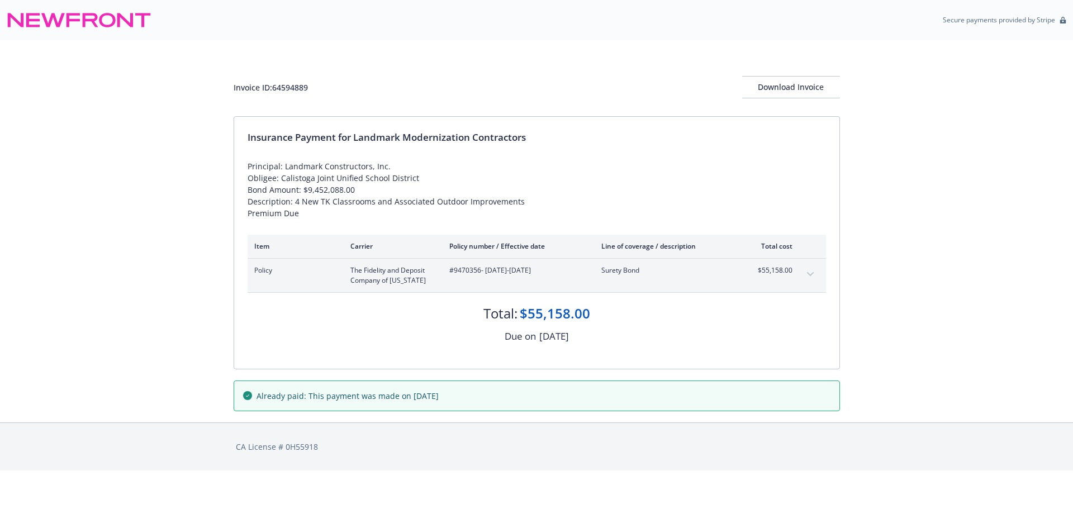
click at [462, 271] on span "#9470356 - [DATE]-[DATE]" at bounding box center [516, 271] width 134 height 10
copy span "9470356"
click at [461, 266] on span "#9475955 - [DATE]-[DATE]" at bounding box center [516, 271] width 134 height 10
click at [463, 269] on span "#9475955 - [DATE]-[DATE]" at bounding box center [516, 271] width 134 height 10
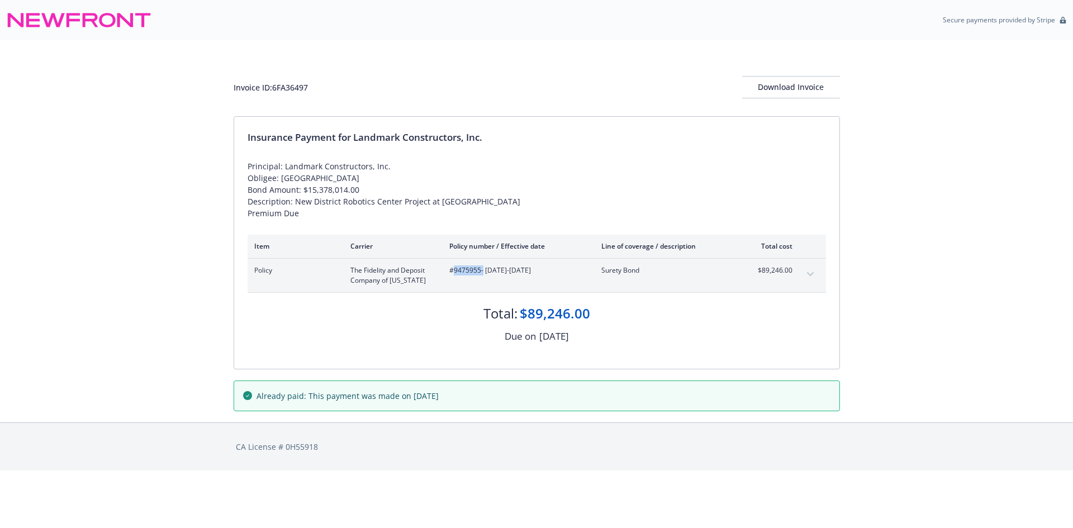
click at [463, 269] on span "#9475955 - [DATE]-[DATE]" at bounding box center [516, 271] width 134 height 10
copy span "9475955"
click at [473, 270] on span "#9475955 - [DATE]-[DATE]" at bounding box center [516, 271] width 134 height 10
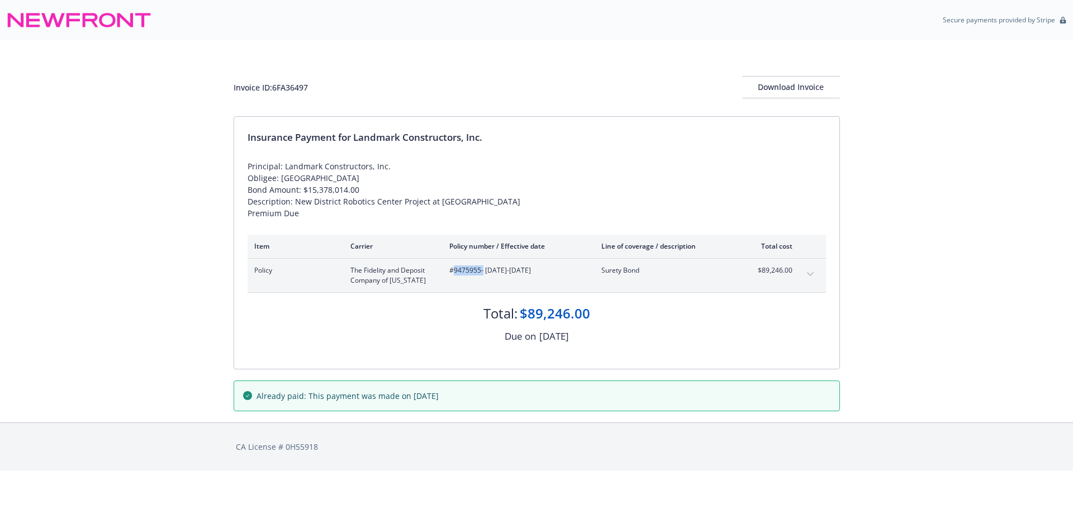
copy span "9475955"
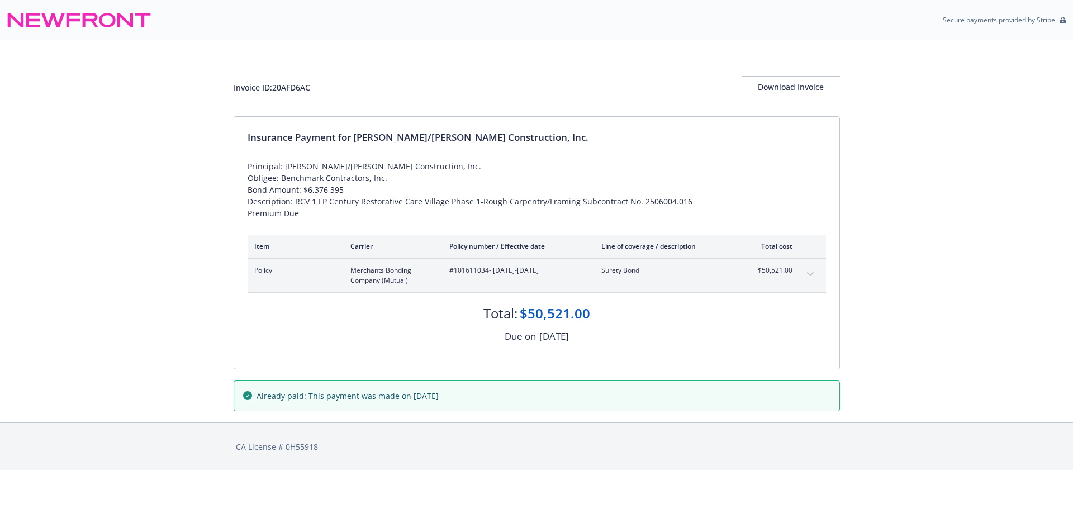
click at [470, 273] on span "#101611034 - [DATE]-[DATE]" at bounding box center [516, 271] width 134 height 10
copy span "101611034"
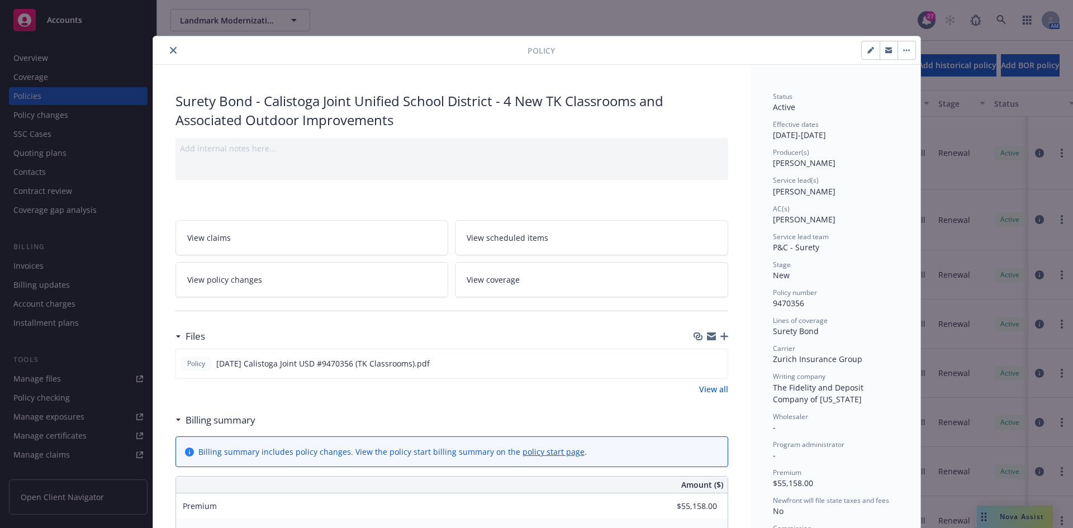
click at [167, 50] on button "close" at bounding box center [173, 50] width 13 height 13
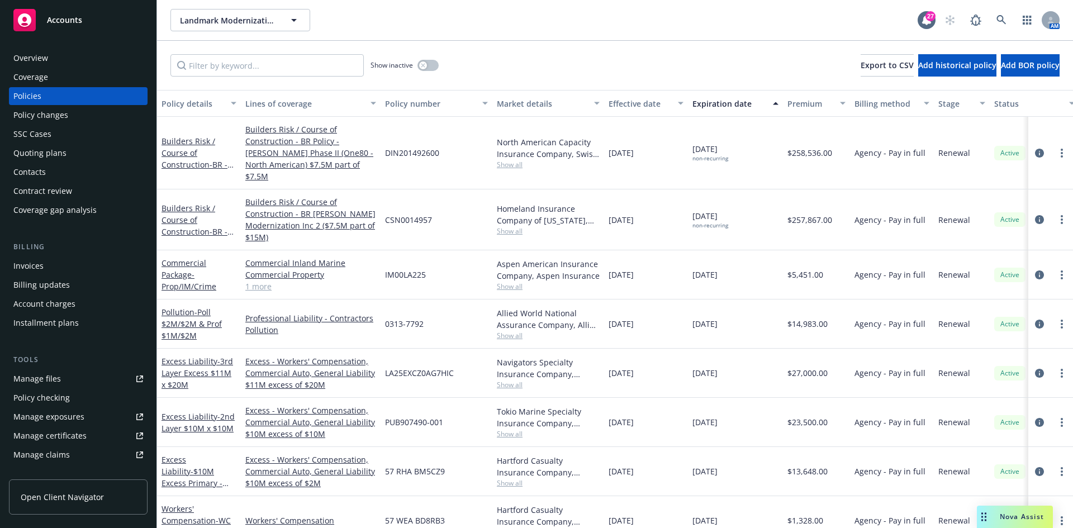
click at [122, 30] on div "Accounts" at bounding box center [78, 20] width 130 height 22
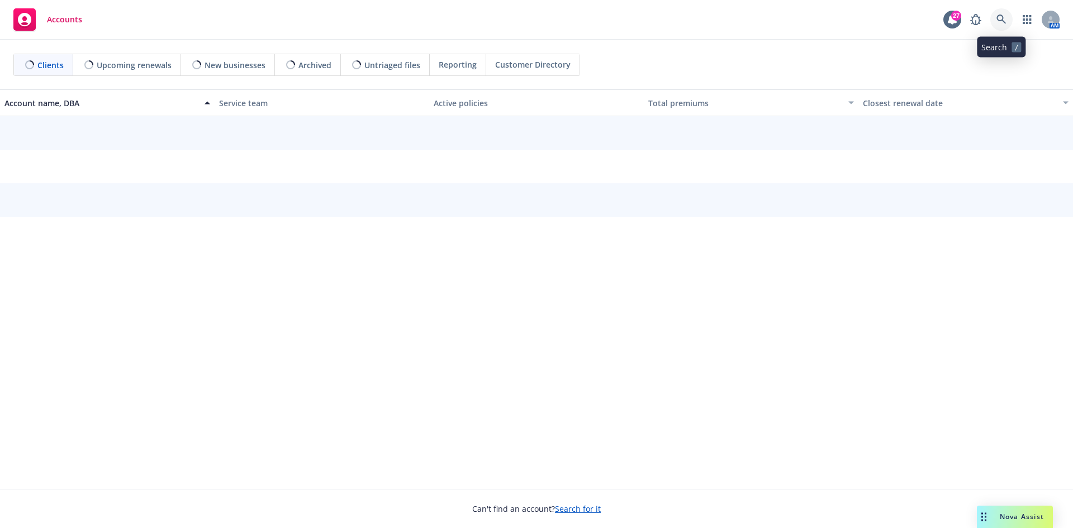
click at [1004, 18] on icon at bounding box center [1002, 20] width 10 height 10
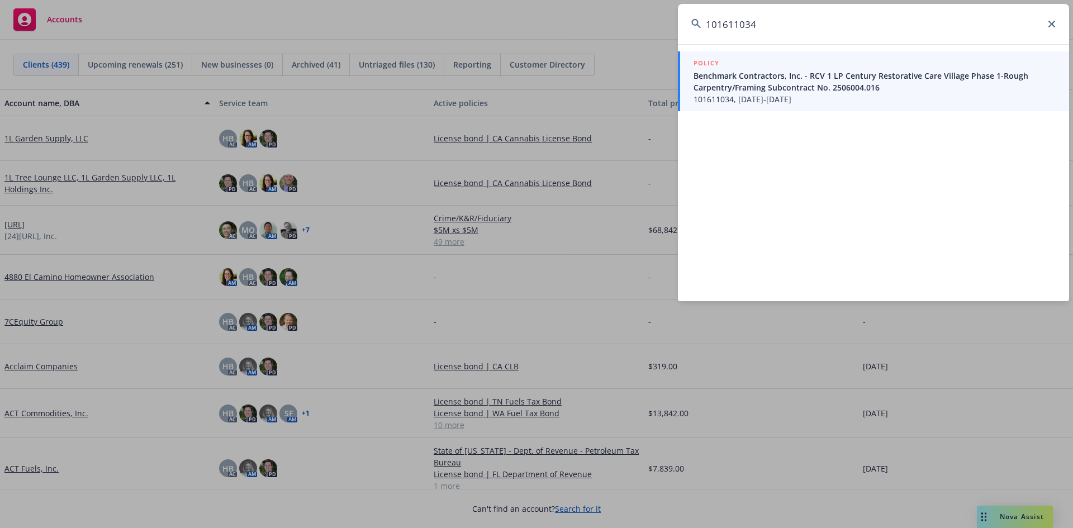
type input "101611034"
click at [803, 90] on span "Benchmark Contractors, Inc. - RCV 1 LP Century Restorative Care Village Phase 1…" at bounding box center [875, 81] width 362 height 23
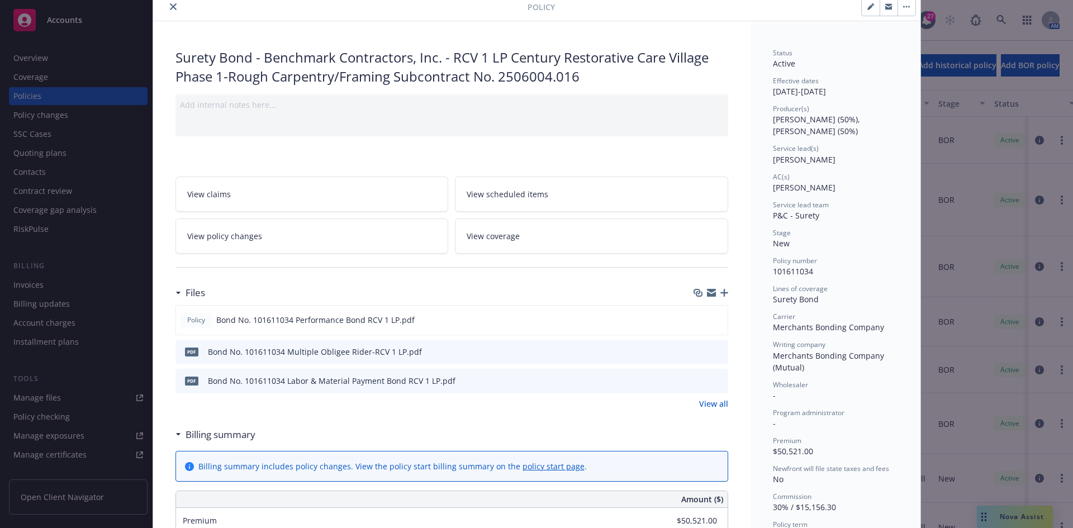
scroll to position [56, 0]
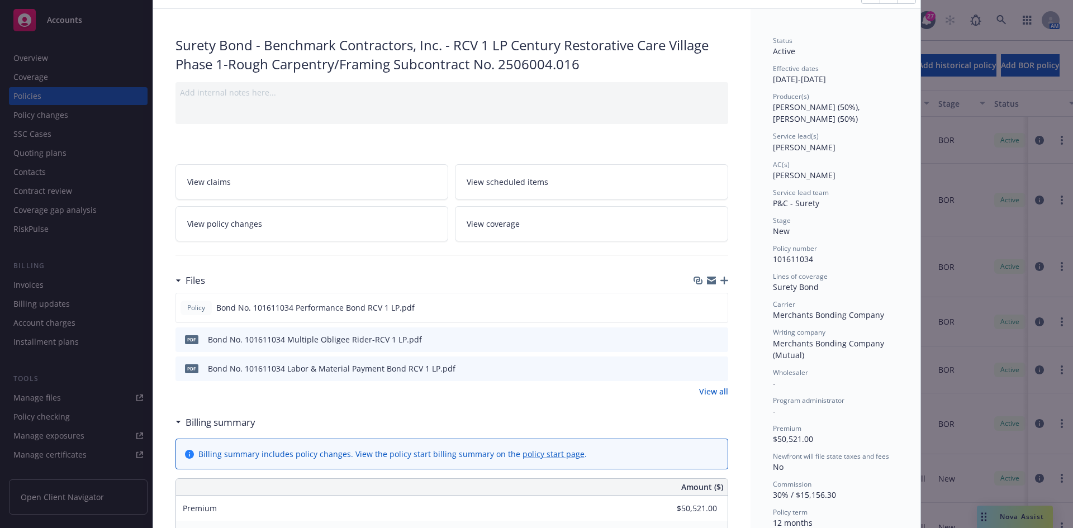
click at [721, 276] on div "Files" at bounding box center [452, 280] width 553 height 23
click at [721, 283] on icon "button" at bounding box center [725, 281] width 8 height 8
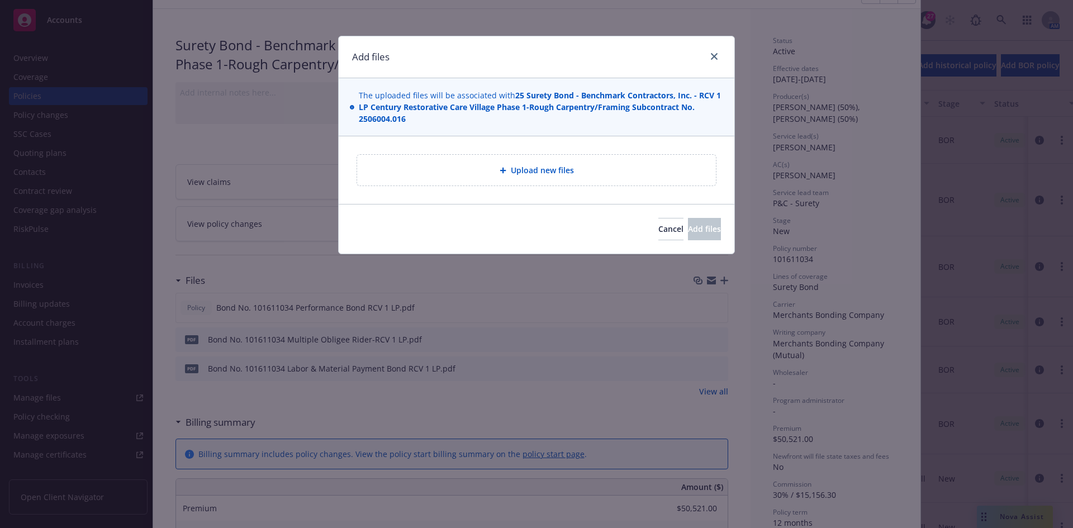
type textarea "x"
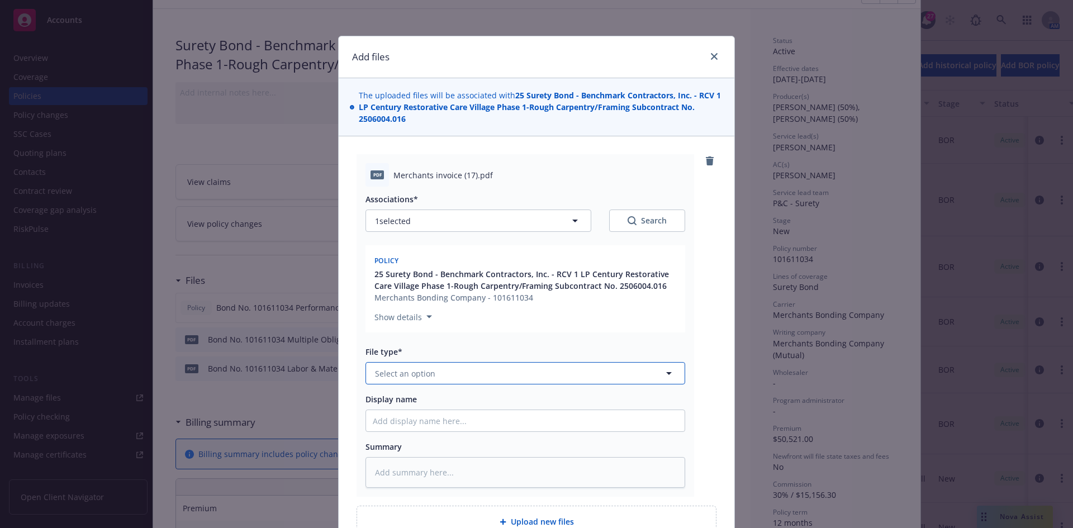
click at [399, 374] on span "Select an option" at bounding box center [405, 374] width 60 height 12
type input "Invoic"
click at [457, 431] on div "Invoice - Third Party" at bounding box center [525, 434] width 305 height 16
click at [499, 415] on input "Display name" at bounding box center [525, 420] width 319 height 21
type textarea "x"
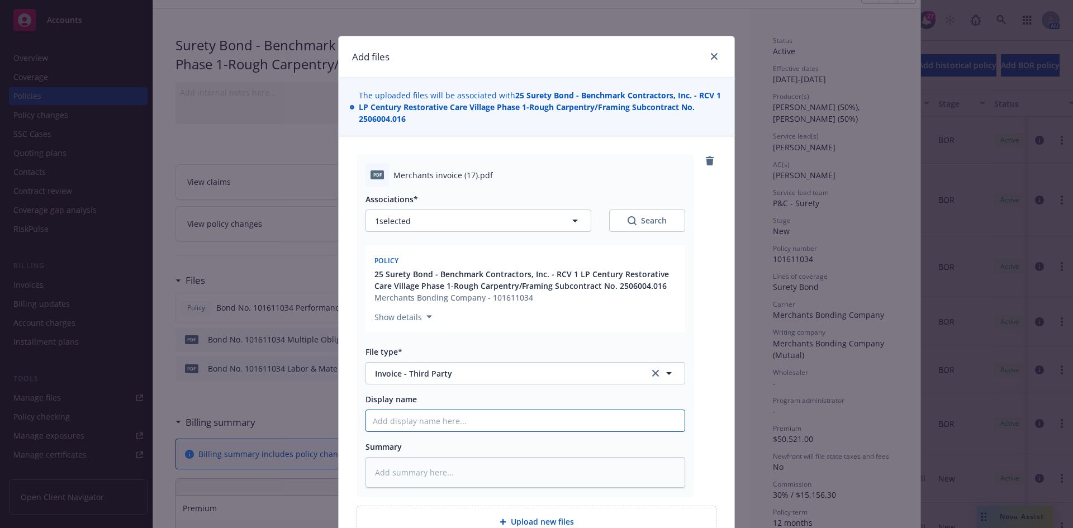
type input "M"
type textarea "x"
type input "Me"
type textarea "x"
type input "Mer"
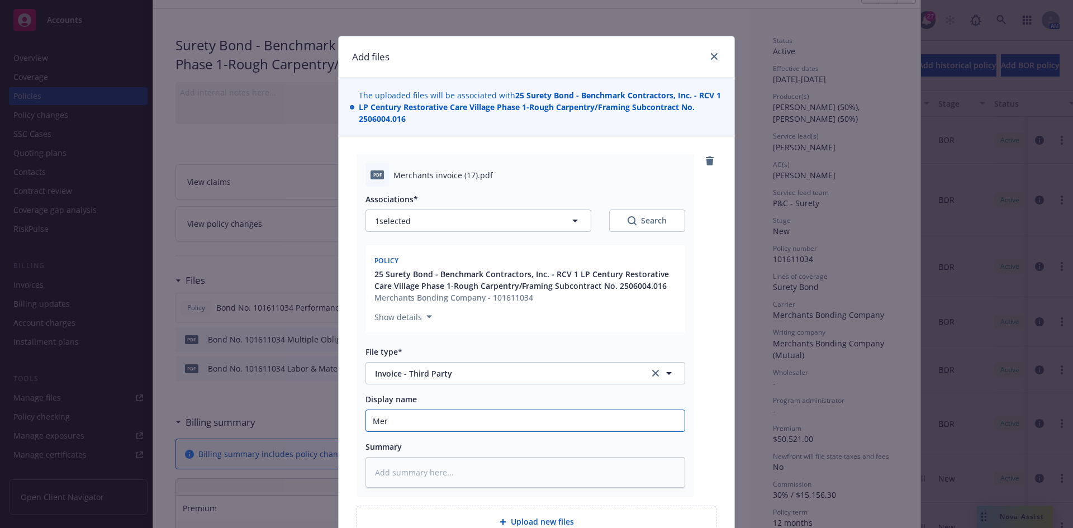
type textarea "x"
type input "Merch"
type textarea "x"
type input "Mercha"
type textarea "x"
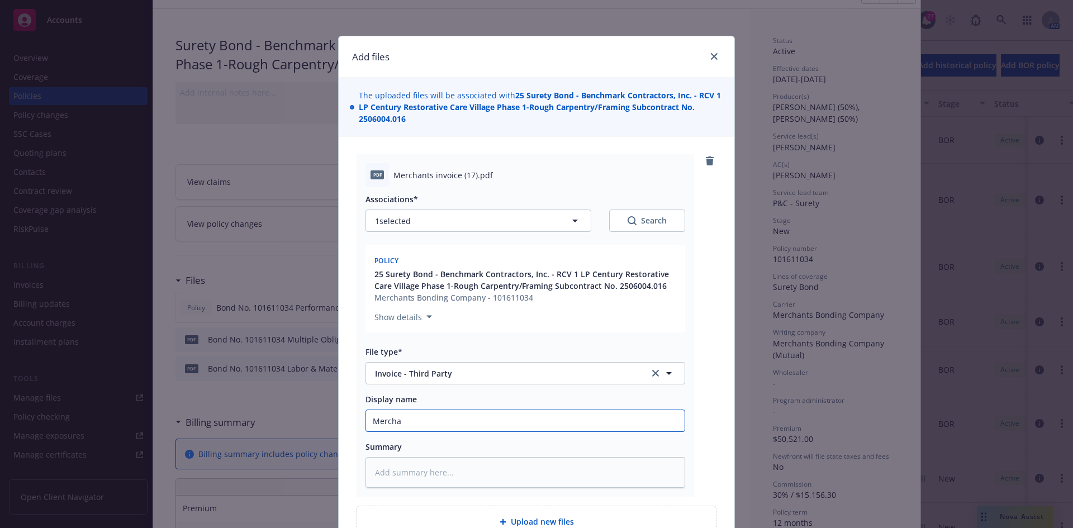
type input "Merchan"
type textarea "x"
type input "Merchant"
type textarea "x"
type input "Merchants"
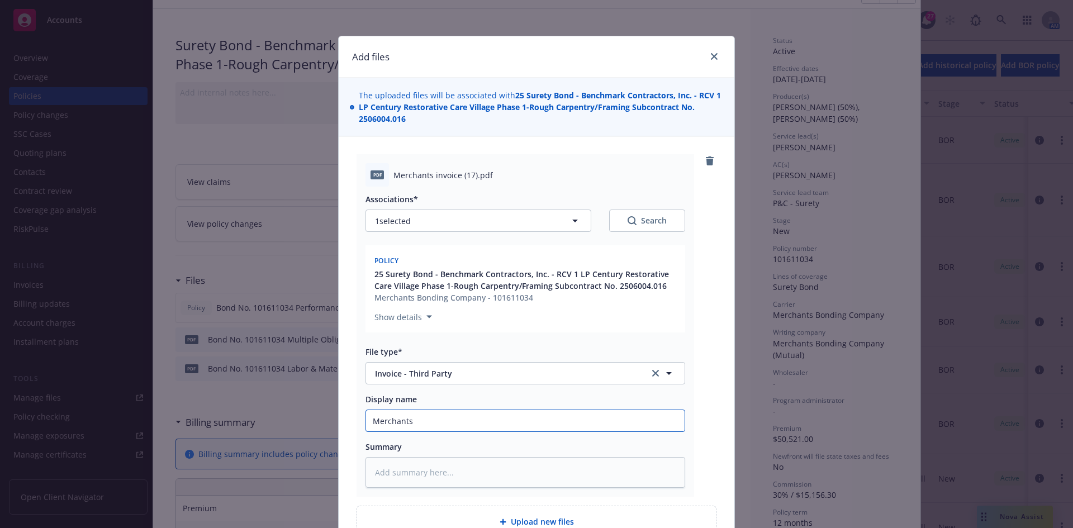
type textarea "x"
type input "Merchants"
type textarea "x"
type input "Merchants I"
type textarea "x"
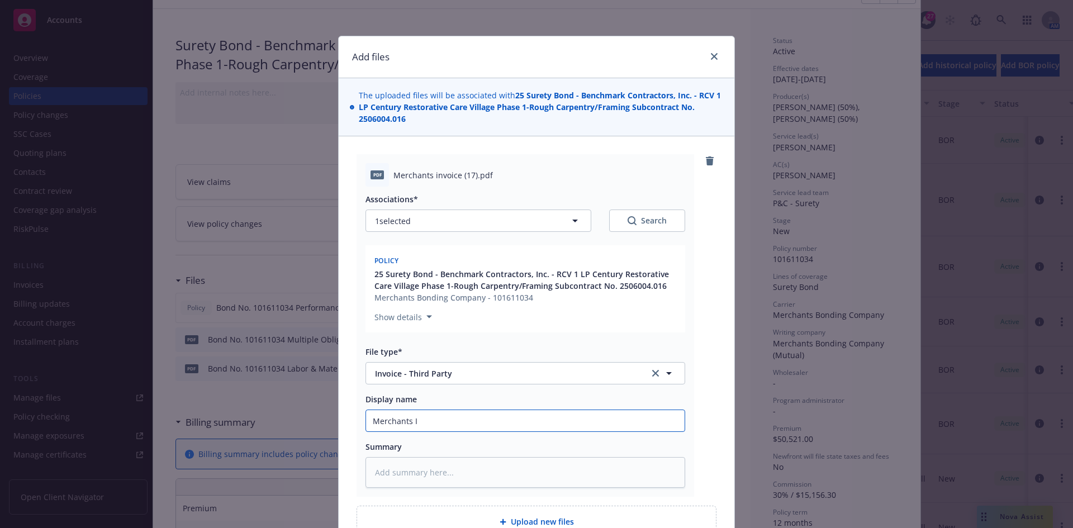
type input "Merchants In"
type textarea "x"
type input "Merchants Inc"
type textarea "x"
type input "Merchants In"
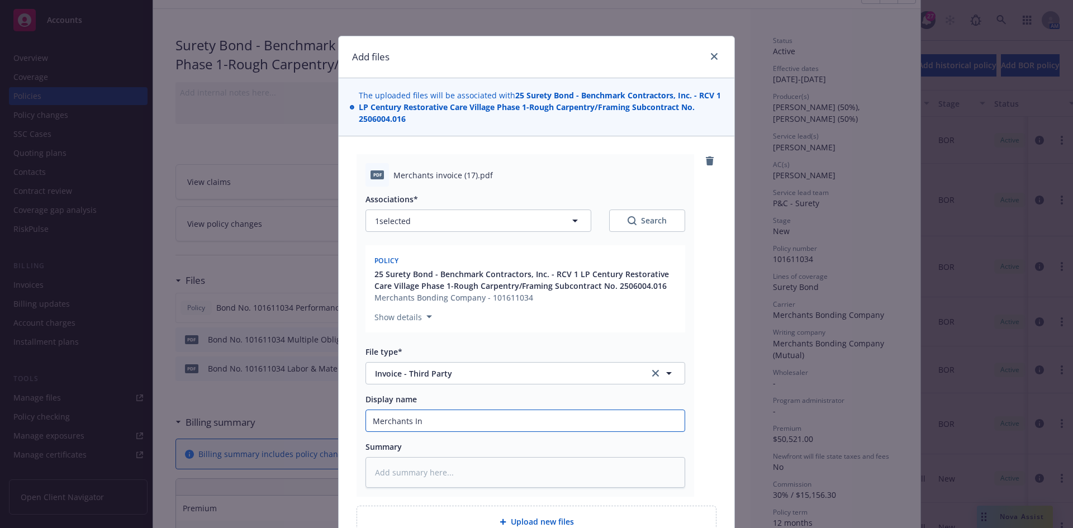
type textarea "x"
type input "Merchants Inv"
type textarea "x"
type input "Merchants Invo"
type textarea "x"
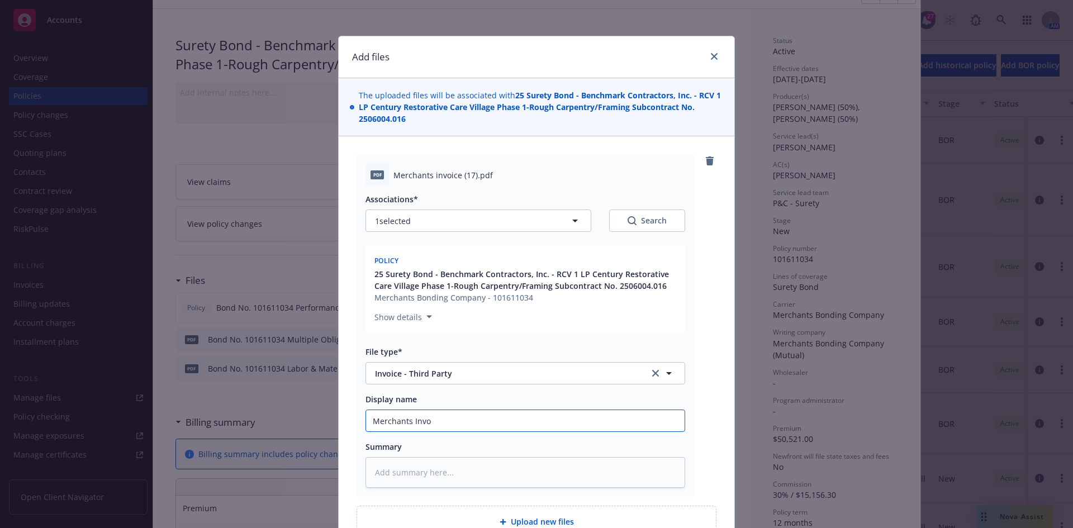
type input "Merchants Invoi"
type textarea "x"
type input "Merchants Invoic"
type textarea "x"
type input "Merchants Invoice"
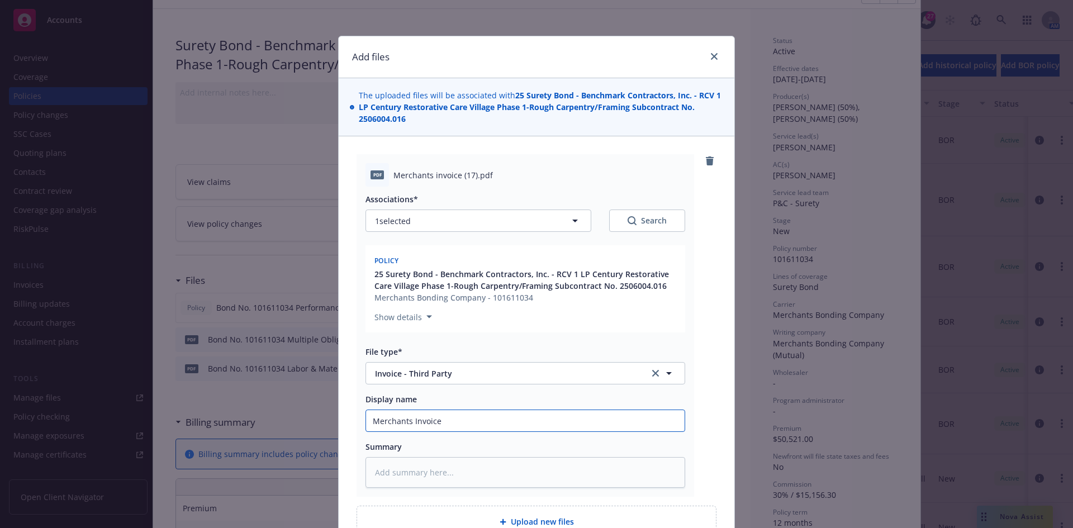
type textarea "x"
type input "Merchants Invoice"
type textarea "x"
type input "Merchants Invoice B"
type textarea "x"
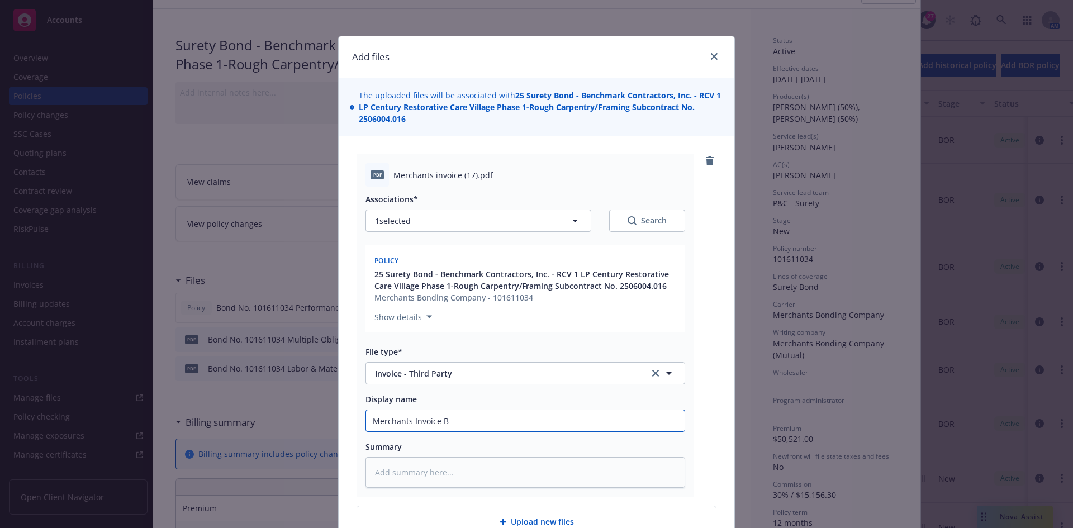
type input "Merchants Invoice Bo"
type textarea "x"
type input "Merchants Invoice Bon"
type textarea "x"
type input "Merchants Invoice Bond"
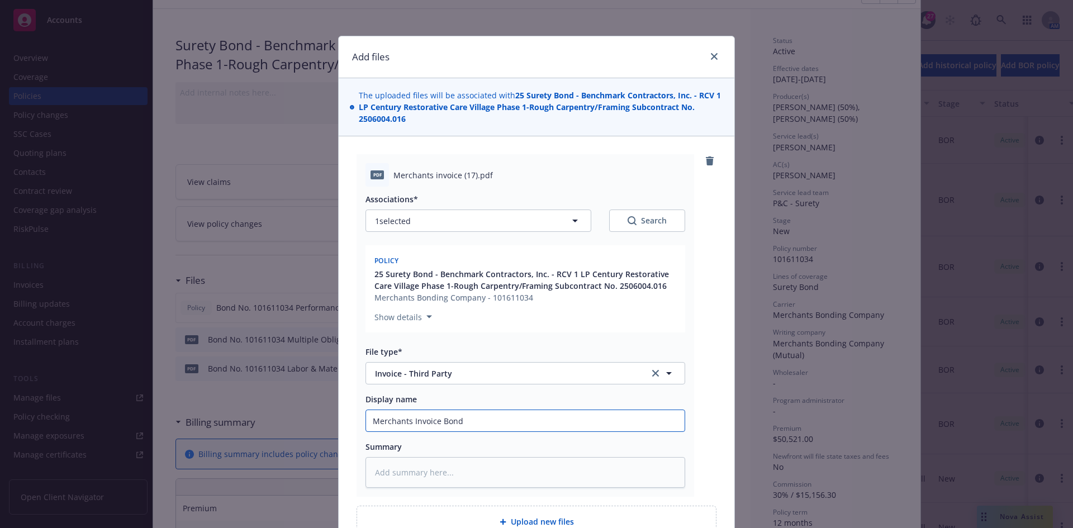
type textarea "x"
type input "Merchants Invoice Bond"
type textarea "x"
type input "Merchants Invoice Bon"
type textarea "x"
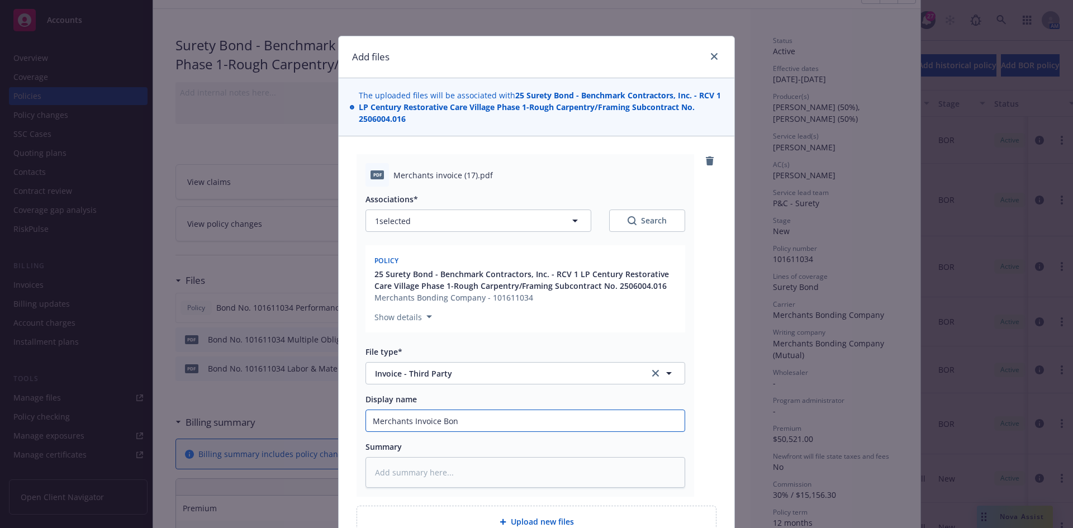
type input "Merchants Invoice Bo"
type textarea "x"
type input "Merchants Invoice B"
type textarea "x"
type input "Merchants Invoice"
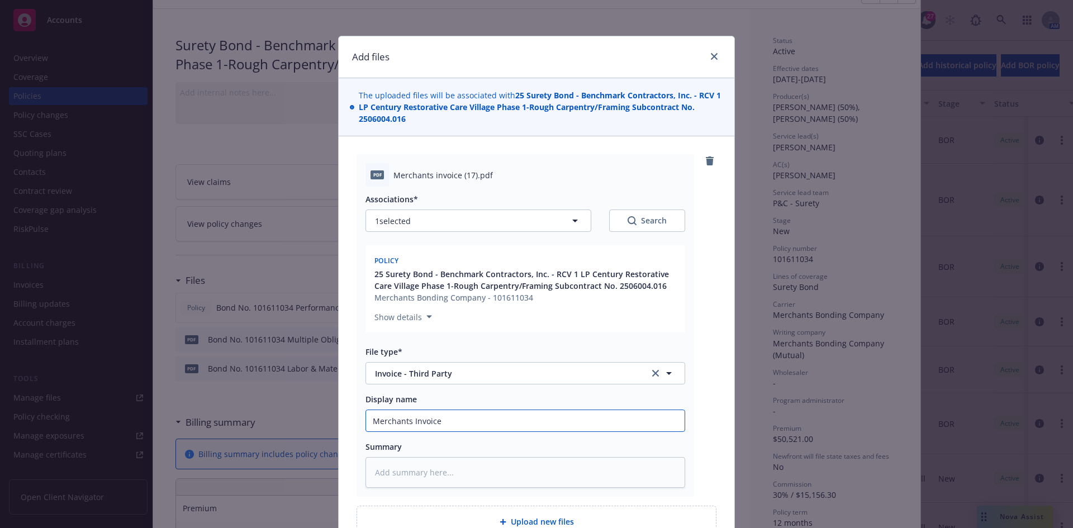
type textarea "x"
type input "Merchants Invoice ("
type textarea "x"
type input "Merchants Invoice (B"
type textarea "x"
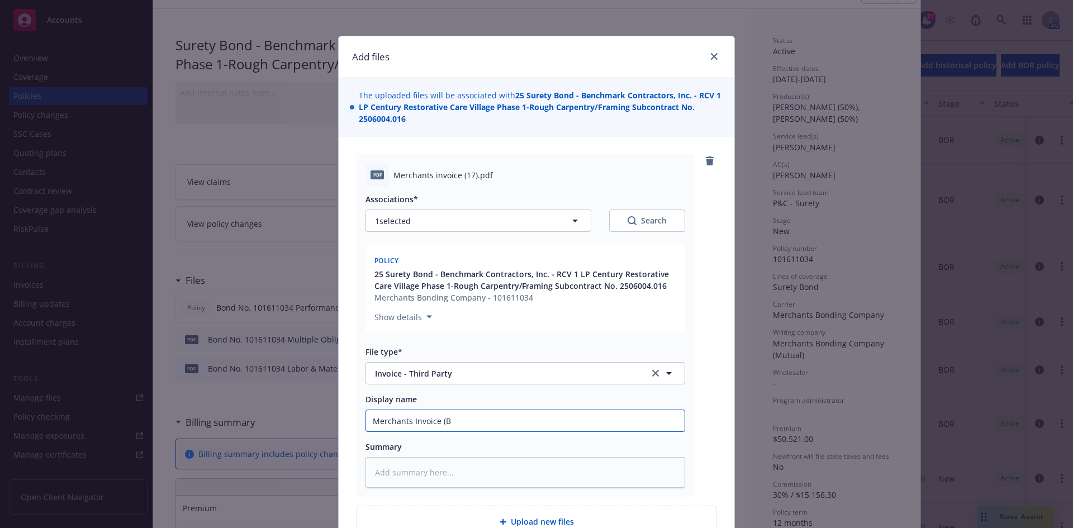
type input "Merchants Invoice (Bo"
type textarea "x"
type input "Merchants Invoice (Bon"
type textarea "x"
type input "Merchants Invoice (Bond"
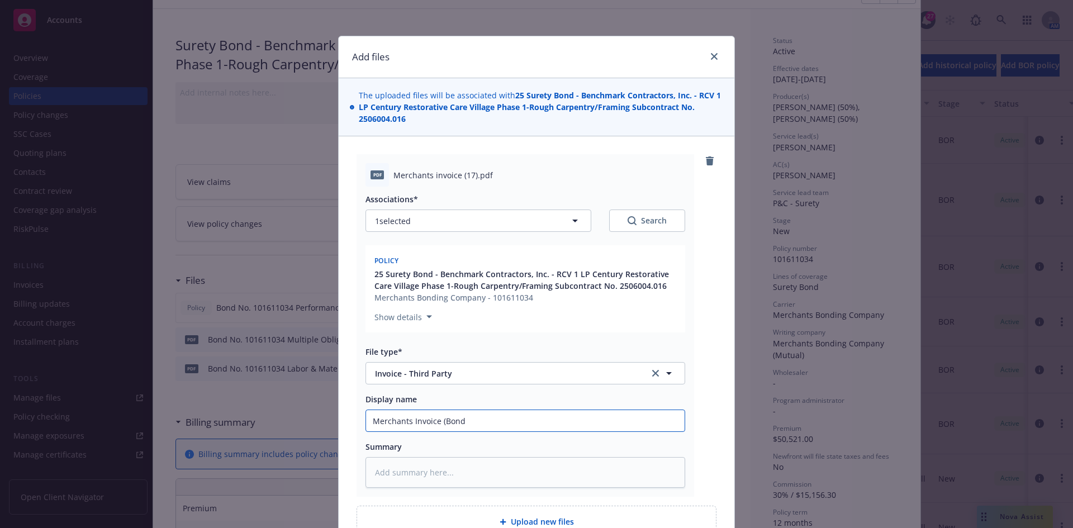
type textarea "x"
type input "Merchants Invoice (Bond #"
paste input "101611034"
type textarea "x"
type input "Merchants Invoice (Bond #101611034"
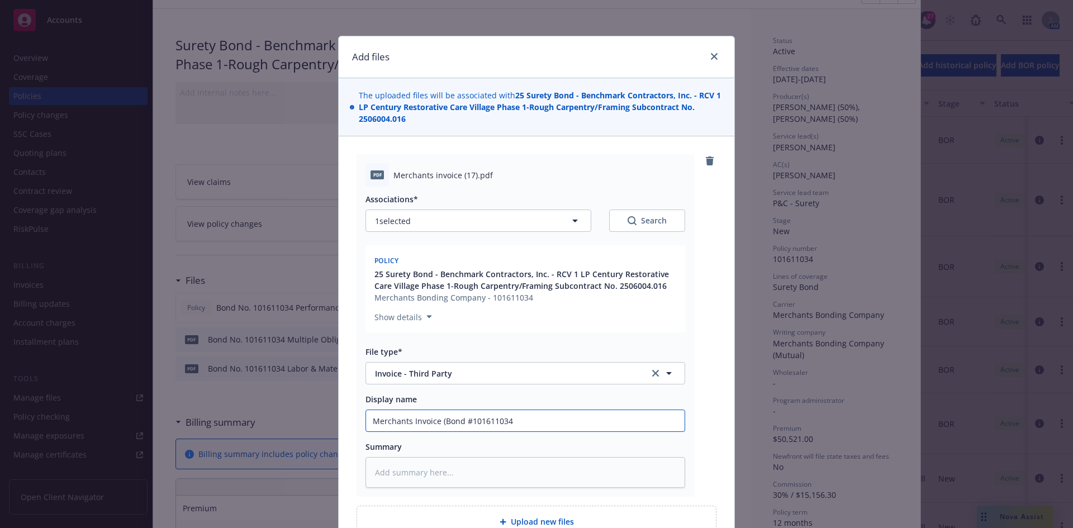
type textarea "x"
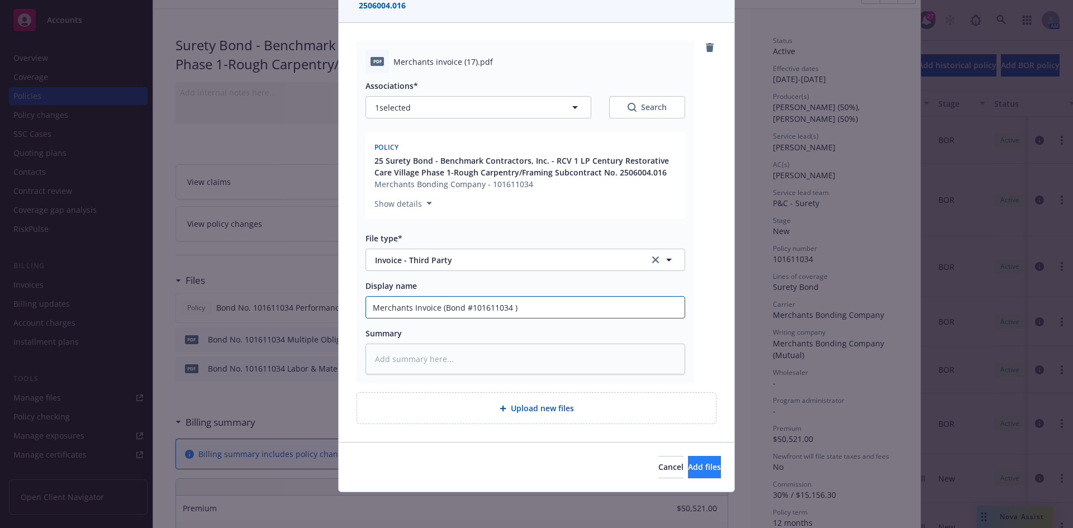
type input "Merchants Invoice (Bond #101611034 )"
click at [702, 465] on button "Add files" at bounding box center [704, 467] width 33 height 22
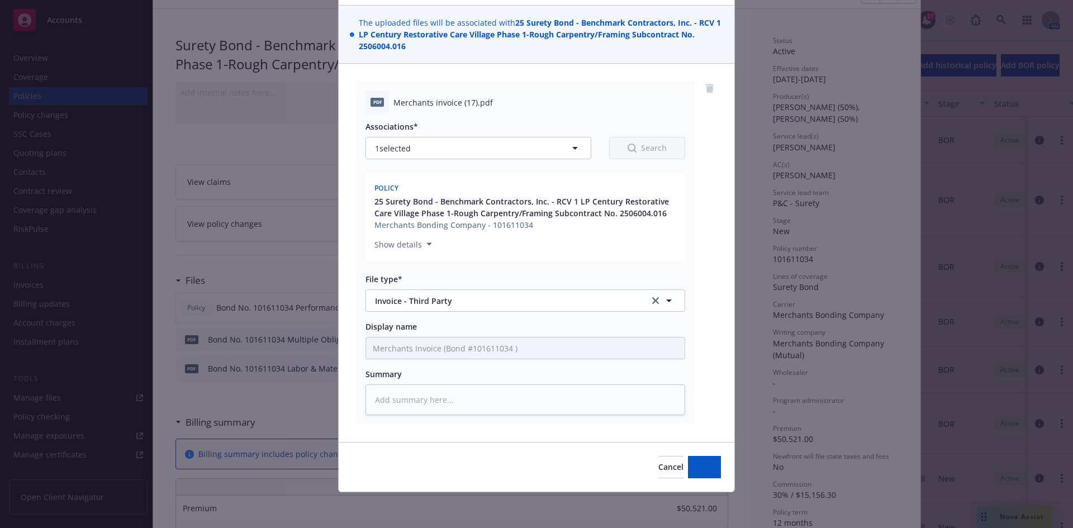
scroll to position [73, 0]
type textarea "x"
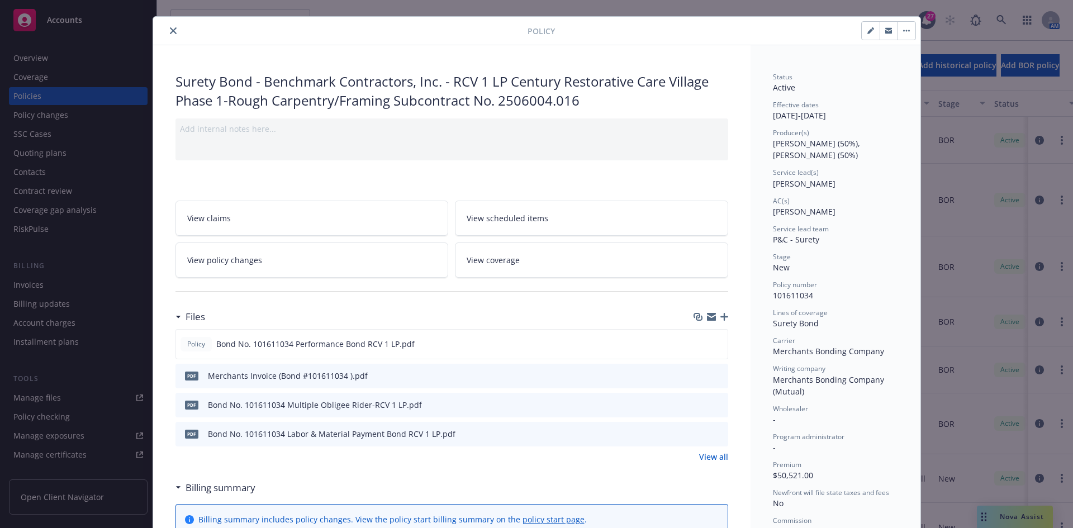
scroll to position [0, 0]
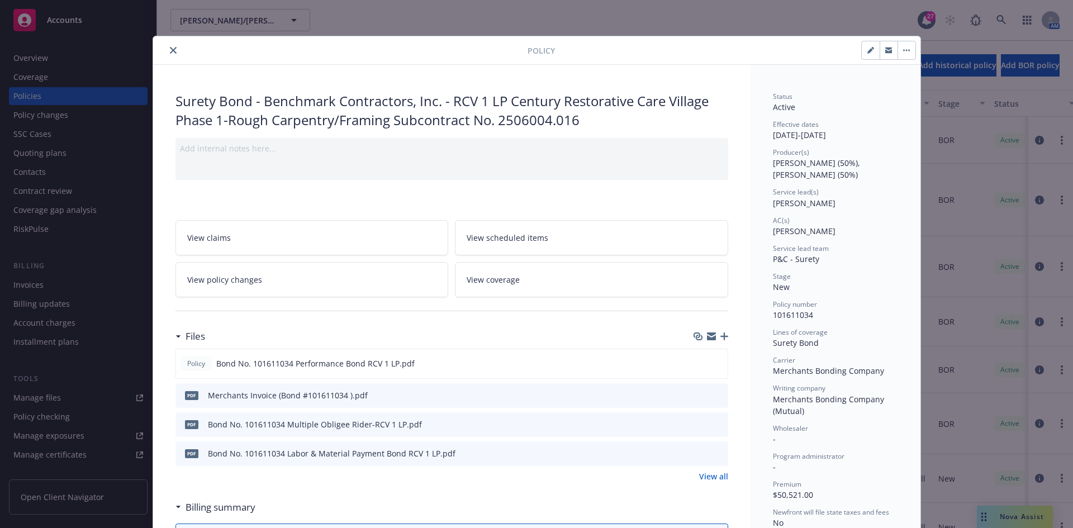
click at [174, 49] on button "close" at bounding box center [173, 50] width 13 height 13
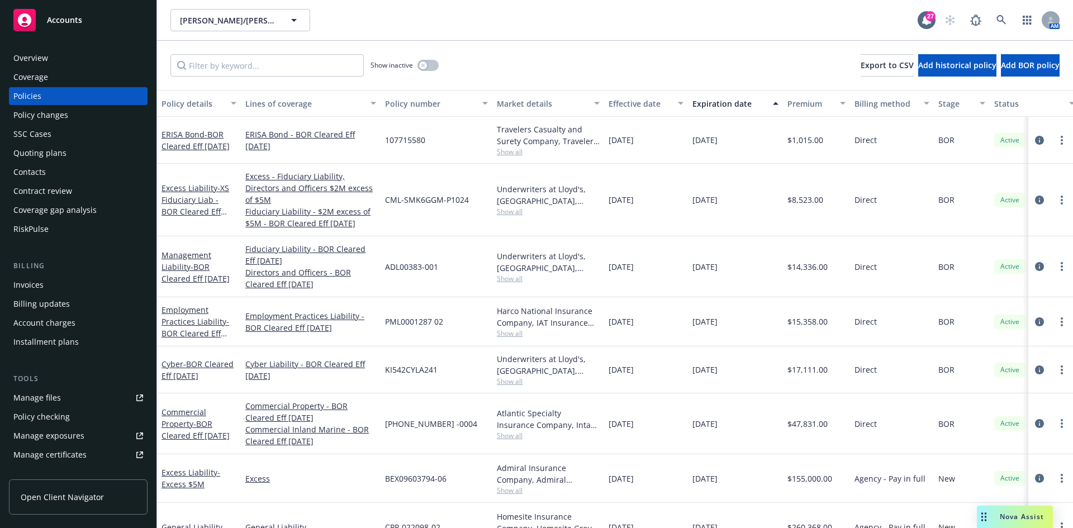
click at [120, 29] on div "Accounts" at bounding box center [78, 20] width 130 height 22
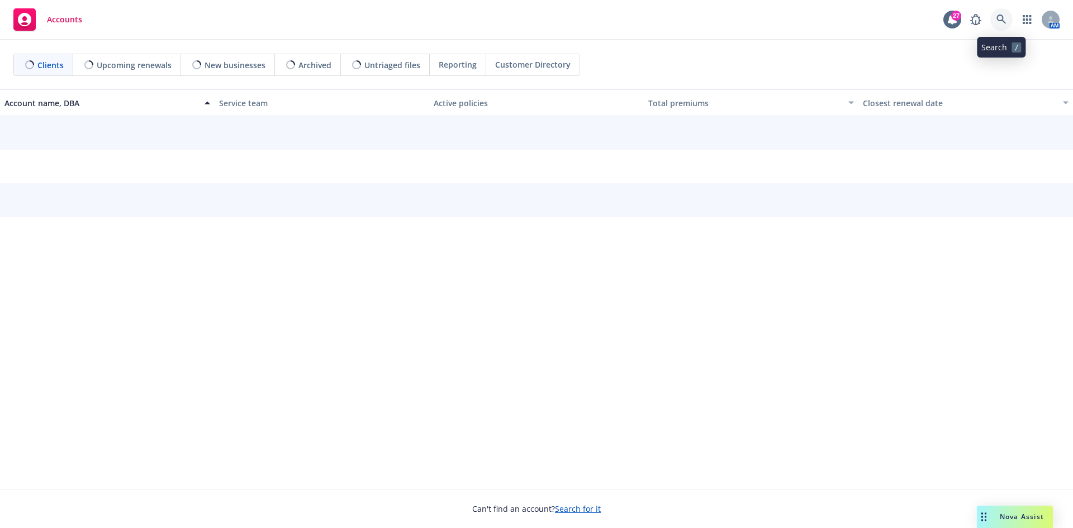
click at [1011, 20] on link at bounding box center [1002, 19] width 22 height 22
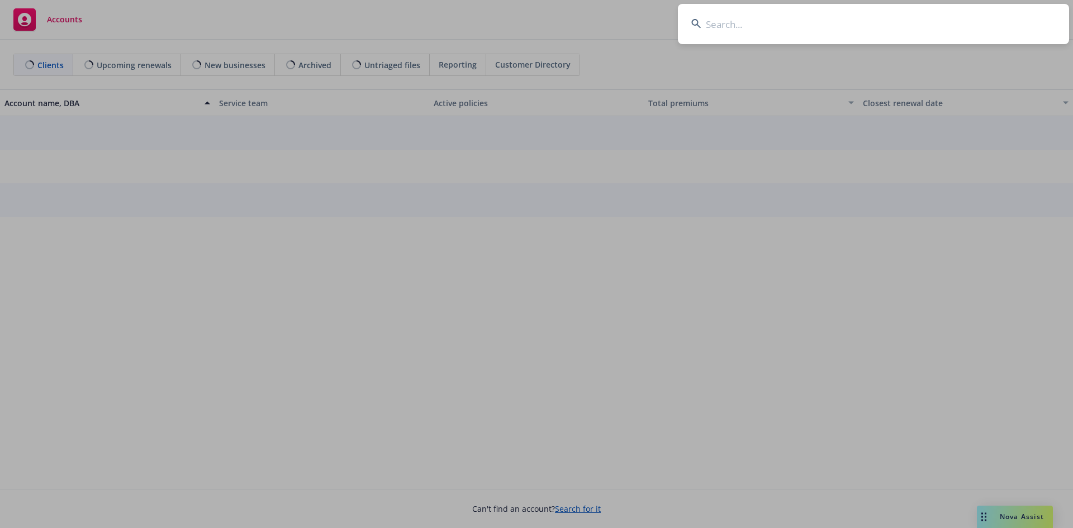
click at [853, 24] on input at bounding box center [873, 24] width 391 height 40
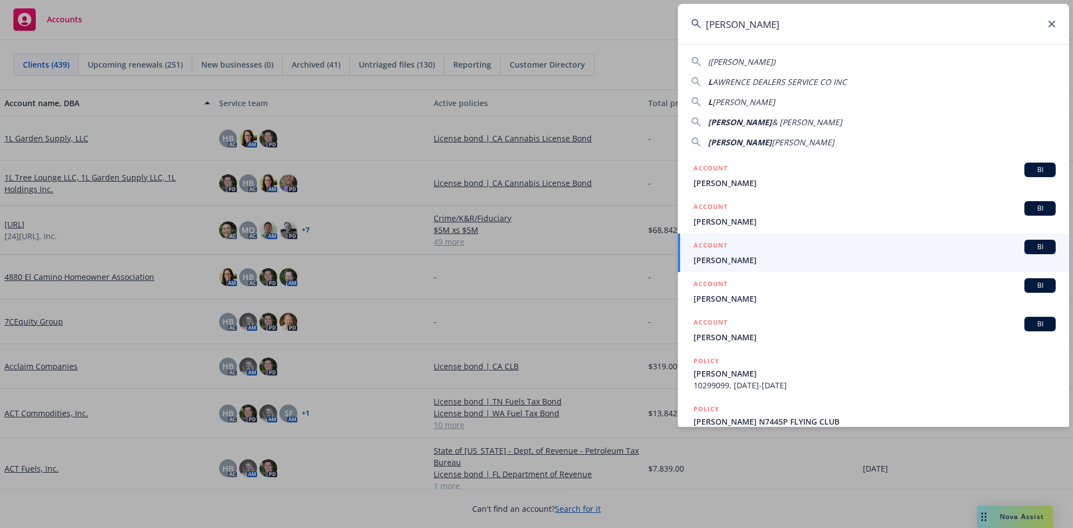
click at [777, 25] on input "Lawrence" at bounding box center [873, 24] width 391 height 40
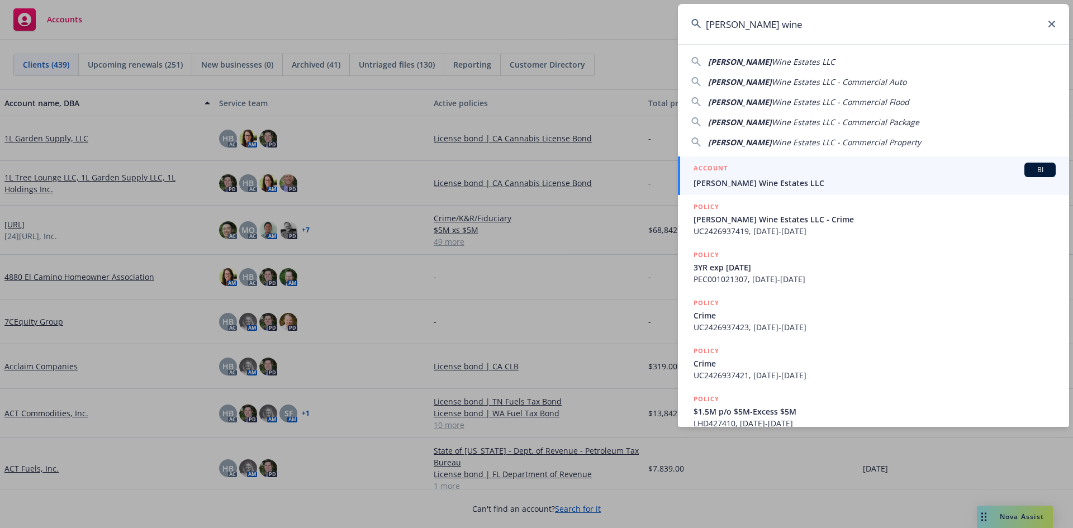
click at [772, 62] on span "Wine Estates LLC" at bounding box center [803, 61] width 63 height 11
type input "Lawrence Wine Estates LLC"
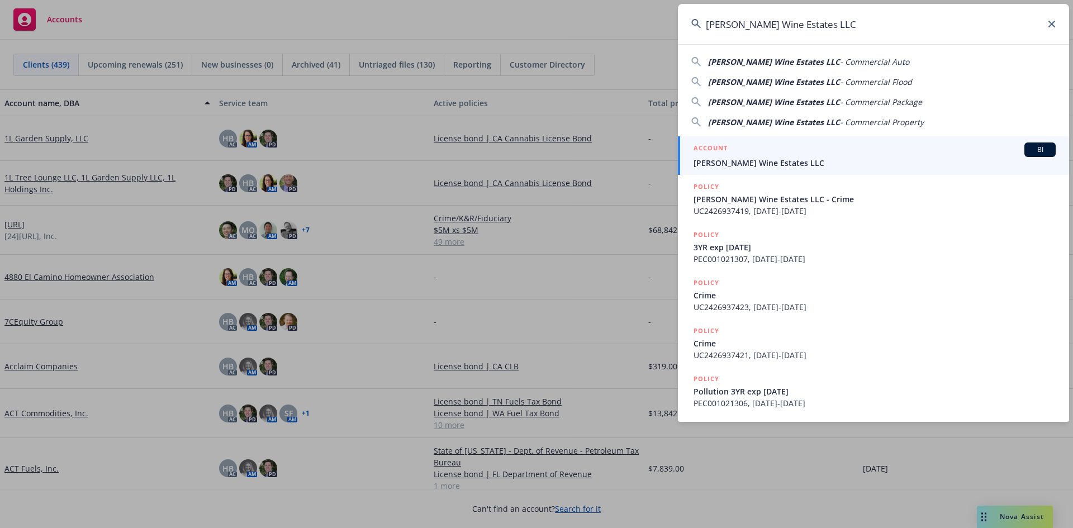
click at [790, 162] on span "Lawrence Wine Estates LLC" at bounding box center [875, 163] width 362 height 12
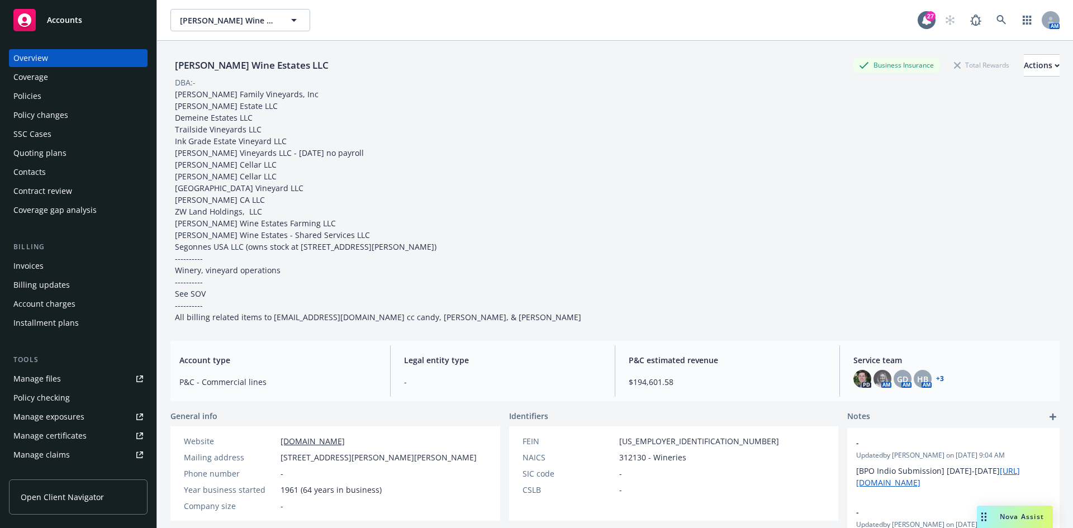
click at [31, 263] on div "Invoices" at bounding box center [28, 266] width 30 height 18
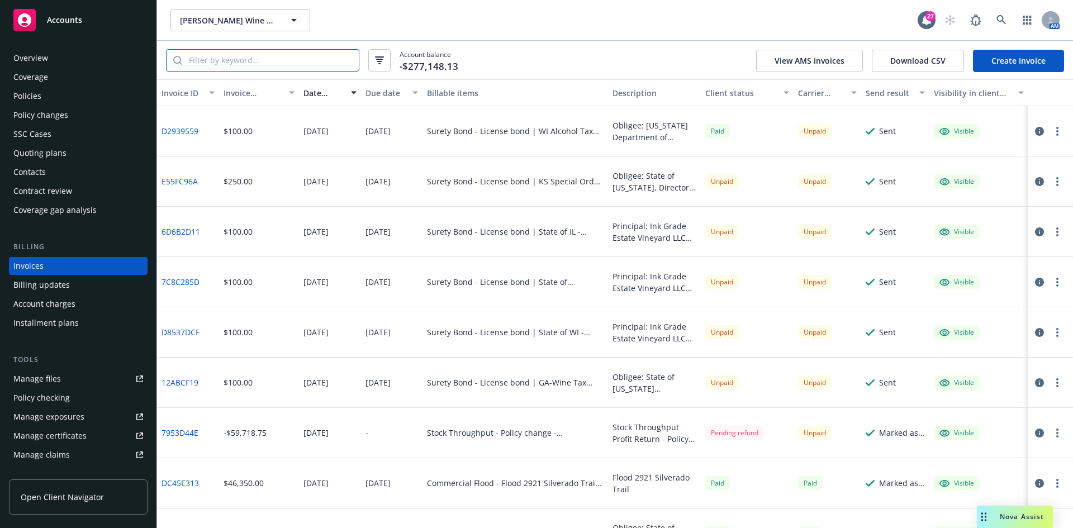
click at [302, 64] on input "search" at bounding box center [270, 60] width 177 height 21
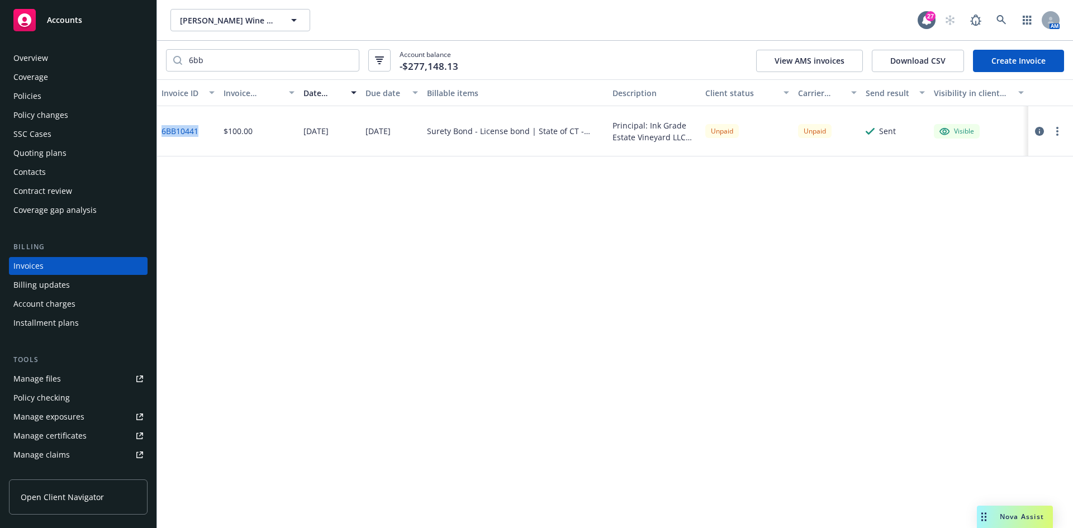
drag, startPoint x: 200, startPoint y: 134, endPoint x: 159, endPoint y: 134, distance: 41.4
click at [159, 134] on div "6BB10441" at bounding box center [188, 131] width 62 height 50
copy link "6BB10441"
click at [1057, 131] on circle "button" at bounding box center [1057, 131] width 2 height 2
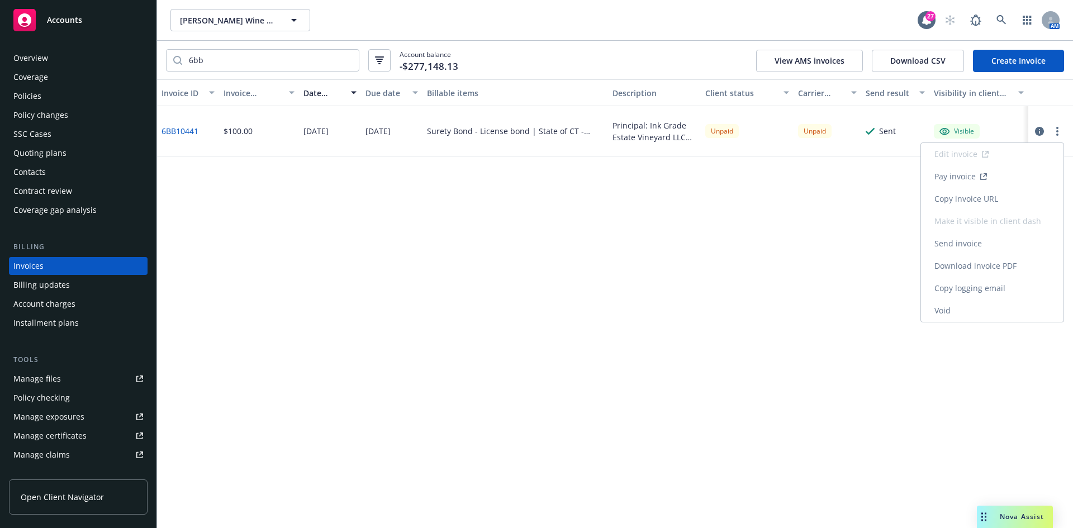
click at [955, 264] on link "Download invoice PDF" at bounding box center [992, 266] width 143 height 22
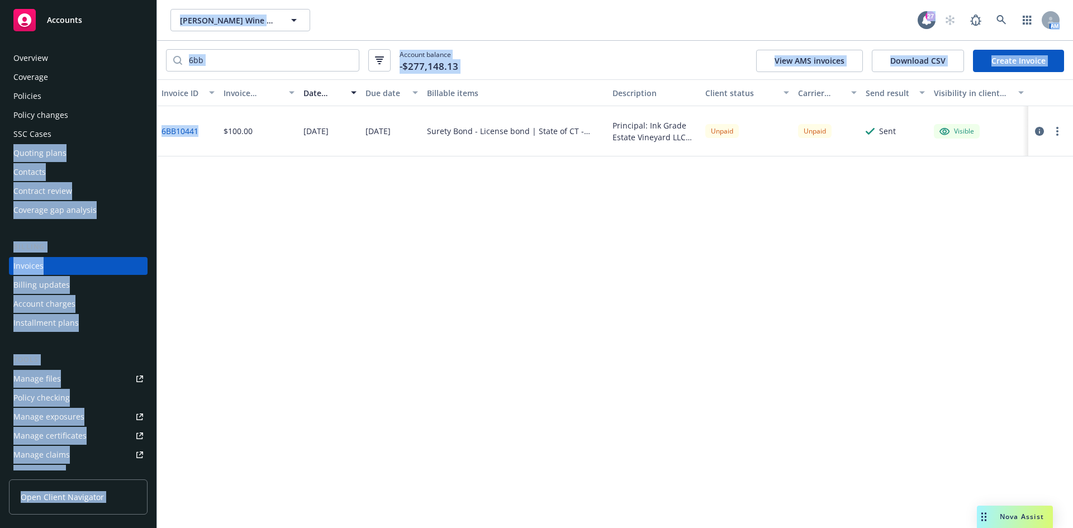
drag, startPoint x: 199, startPoint y: 135, endPoint x: 152, endPoint y: 131, distance: 47.1
click at [152, 131] on div "Accounts Overview Coverage Policies Policy changes SSC Cases Quoting plans Cont…" at bounding box center [536, 264] width 1073 height 528
click at [203, 148] on div "6BB10441" at bounding box center [188, 131] width 62 height 50
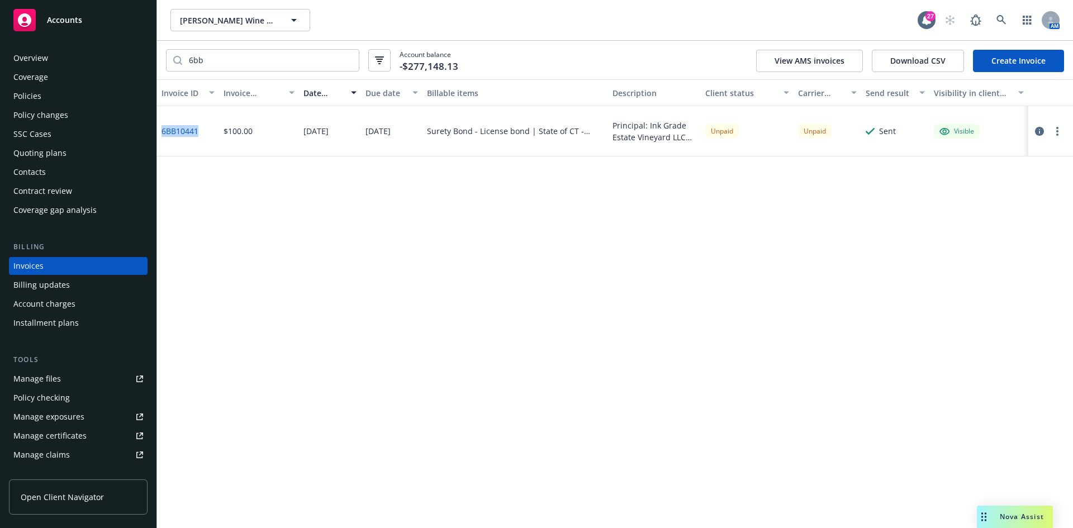
drag, startPoint x: 209, startPoint y: 135, endPoint x: 159, endPoint y: 134, distance: 49.2
click at [159, 134] on div "6BB10441" at bounding box center [188, 131] width 62 height 50
copy link "6BB10441"
click at [239, 68] on input "6bb" at bounding box center [270, 60] width 177 height 21
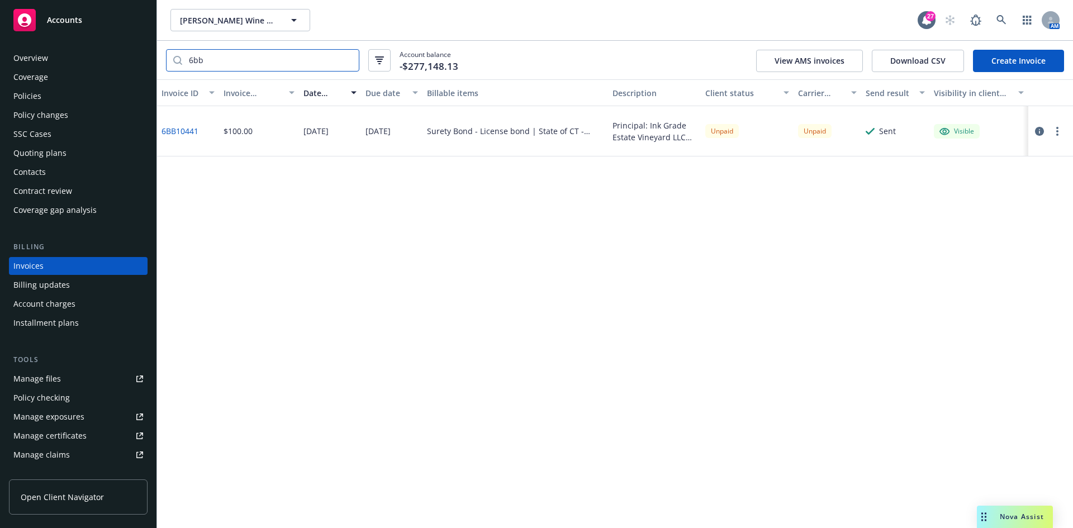
paste input "1DD39191"
type input "1DD39191"
click at [179, 21] on button "Lawrence Wine Estates LLC" at bounding box center [240, 20] width 140 height 22
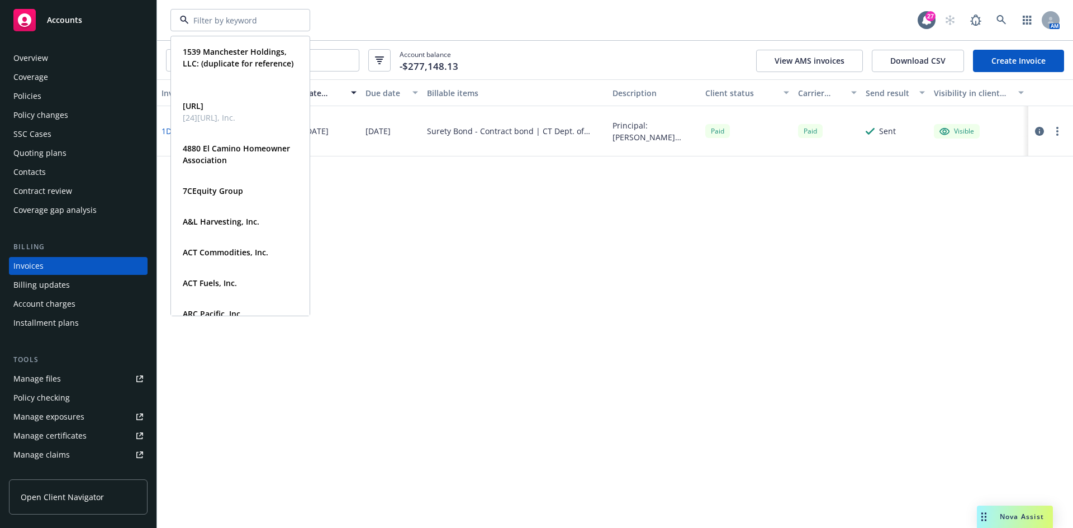
drag, startPoint x: 113, startPoint y: 24, endPoint x: 127, endPoint y: 23, distance: 14.0
click at [113, 24] on div "Accounts" at bounding box center [78, 20] width 130 height 22
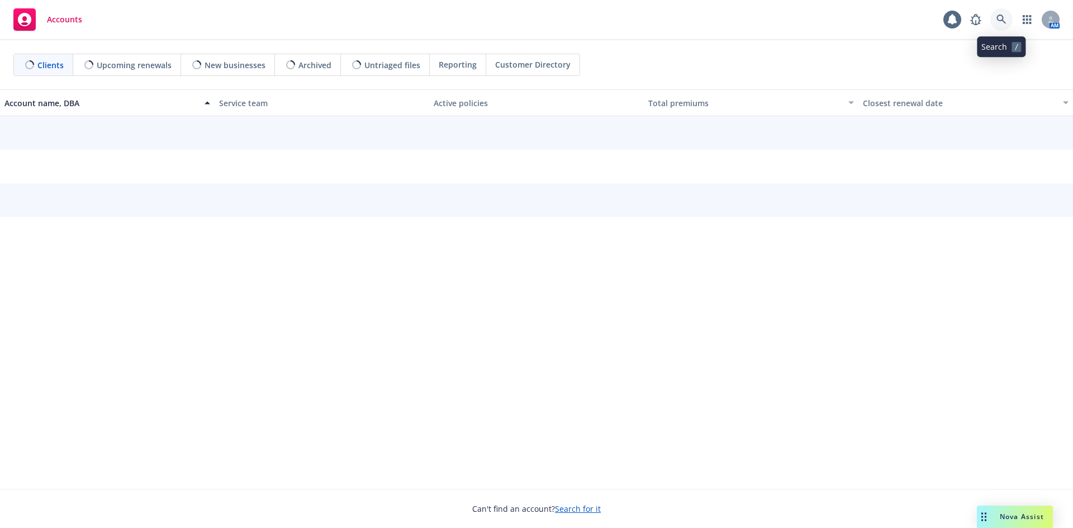
click at [995, 18] on link at bounding box center [1002, 19] width 22 height 22
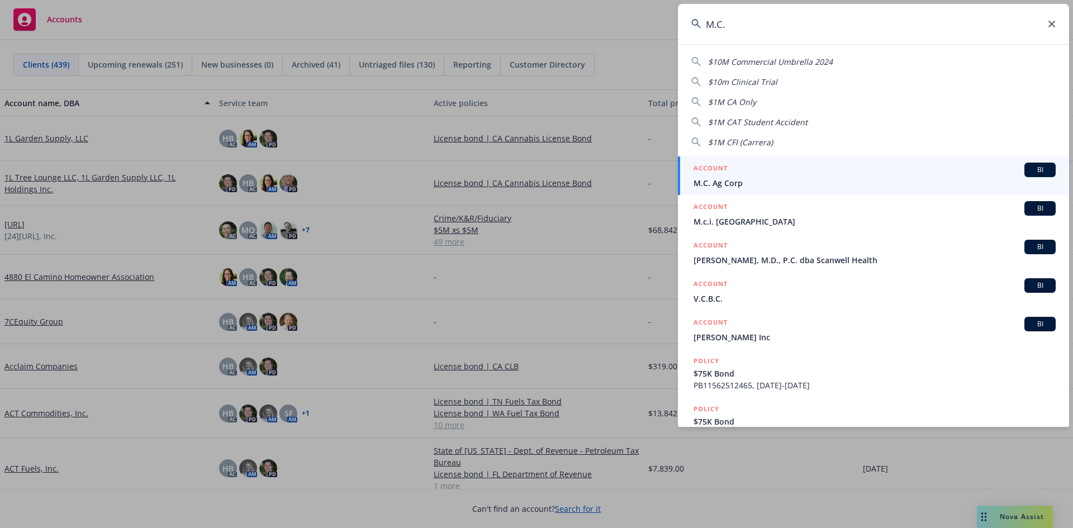
type input "M.C."
click at [803, 187] on span "M.C. Ag Corp" at bounding box center [875, 183] width 362 height 12
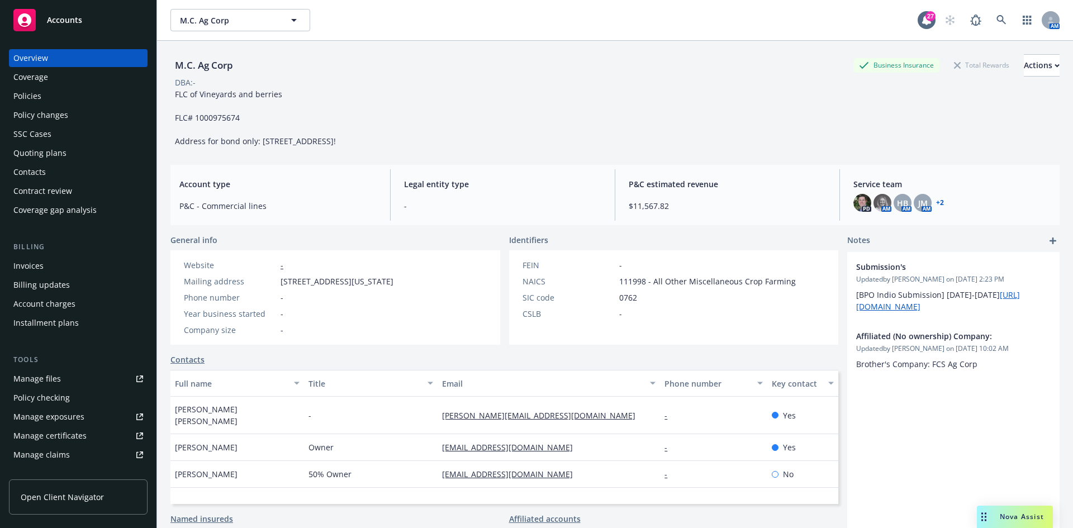
click at [32, 102] on div "Policies" at bounding box center [27, 96] width 28 height 18
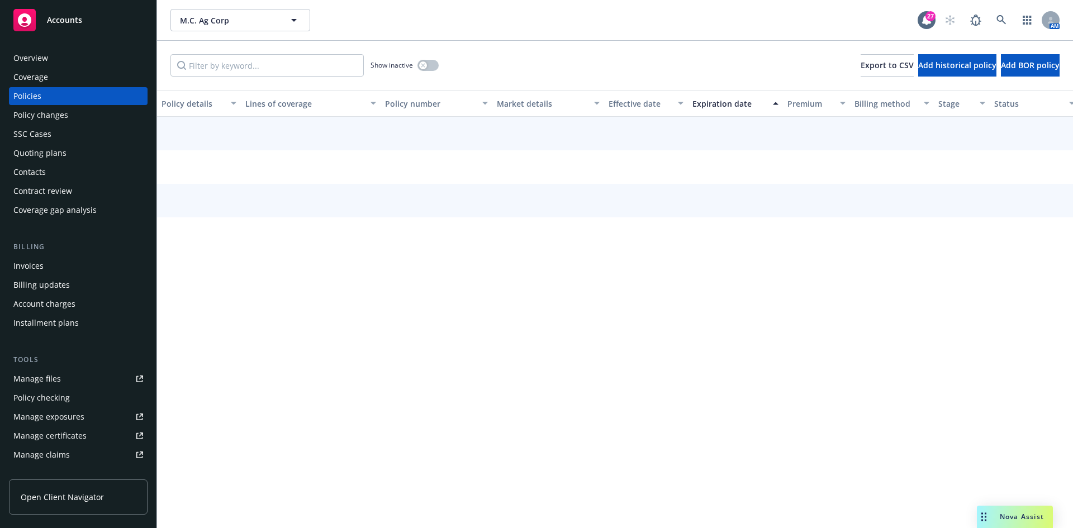
click at [31, 268] on div "Invoices" at bounding box center [28, 266] width 30 height 18
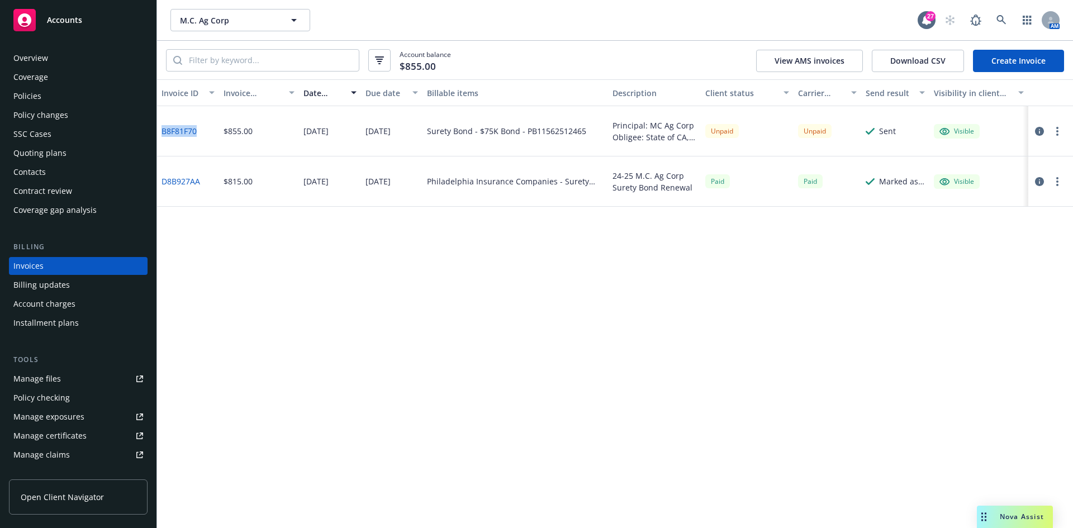
drag, startPoint x: 202, startPoint y: 131, endPoint x: 162, endPoint y: 134, distance: 40.9
click at [162, 134] on div "B8F81F70" at bounding box center [188, 131] width 62 height 50
copy link "B8F81F70"
click at [54, 177] on div "Contacts" at bounding box center [78, 172] width 130 height 18
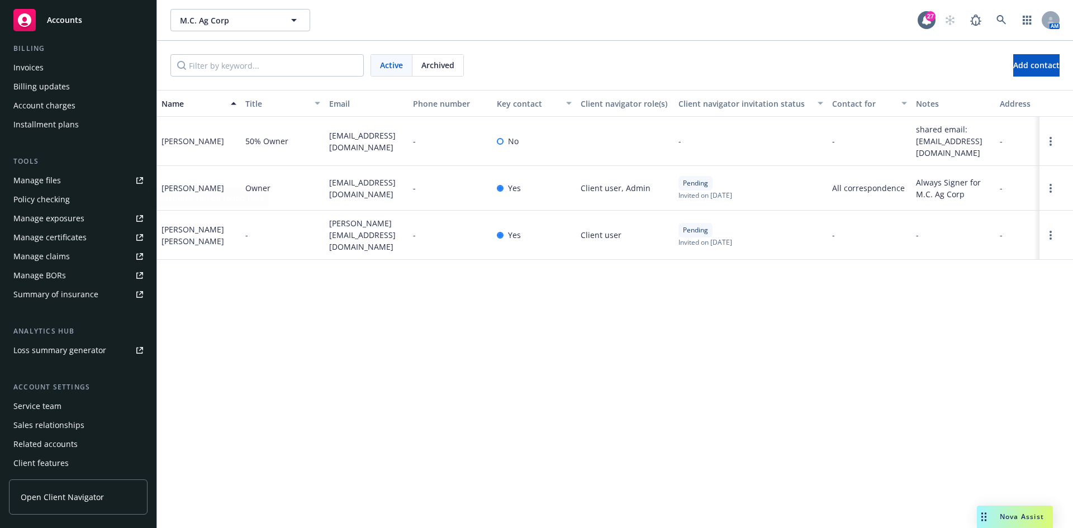
scroll to position [219, 0]
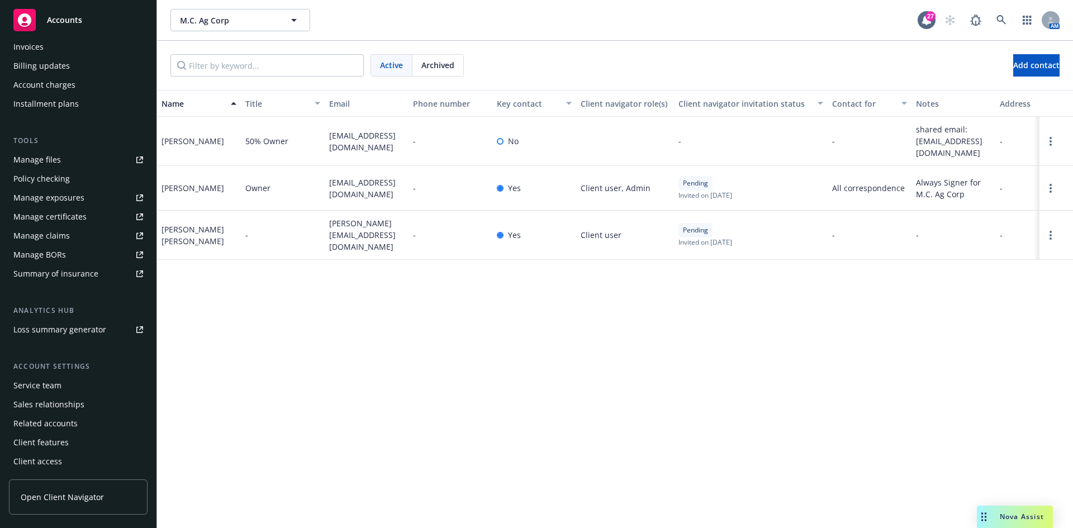
click at [38, 394] on div "Service team" at bounding box center [37, 386] width 48 height 18
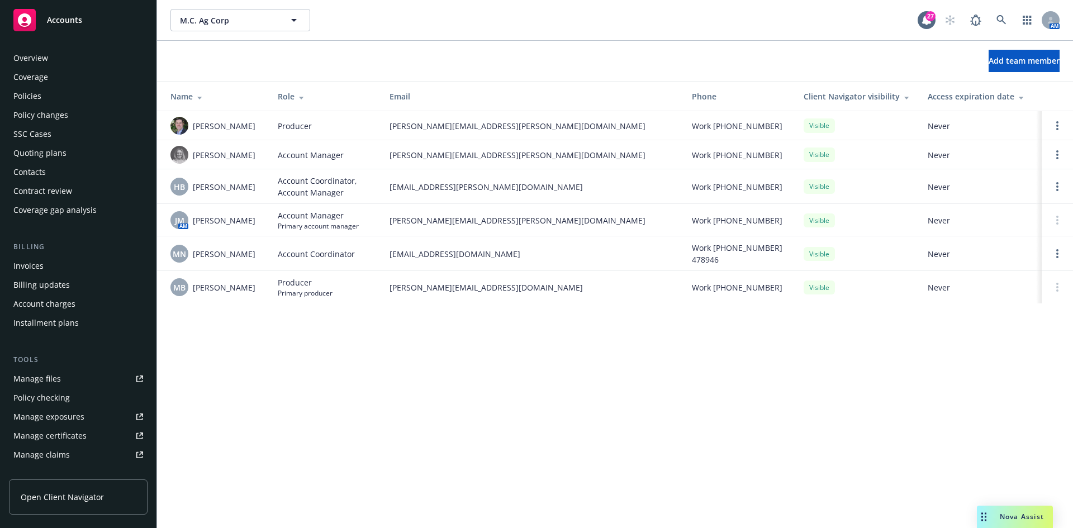
click at [41, 259] on div "Invoices" at bounding box center [28, 266] width 30 height 18
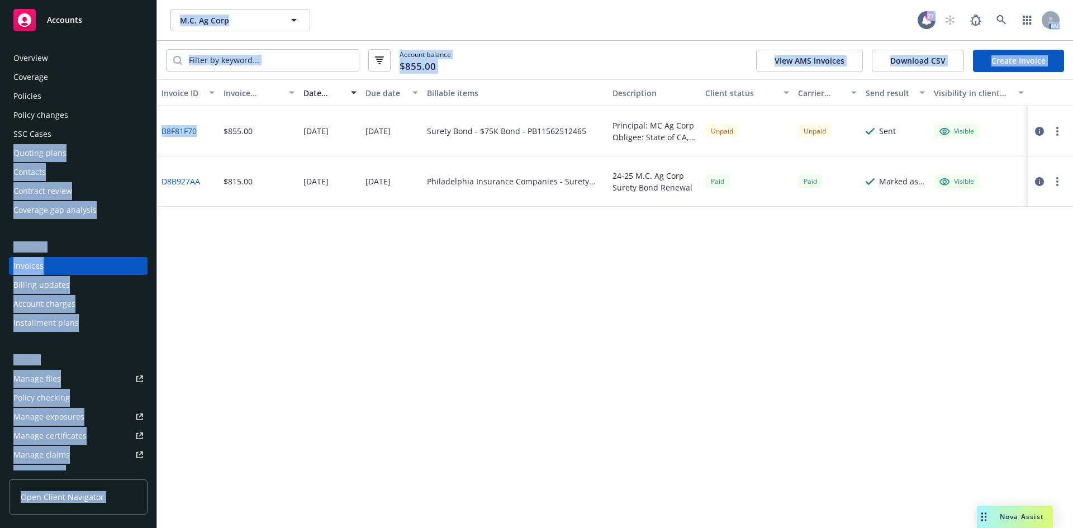
drag, startPoint x: 205, startPoint y: 132, endPoint x: 150, endPoint y: 133, distance: 54.2
click at [150, 133] on div "Accounts Overview Coverage Policies Policy changes SSC Cases Quoting plans Cont…" at bounding box center [536, 264] width 1073 height 528
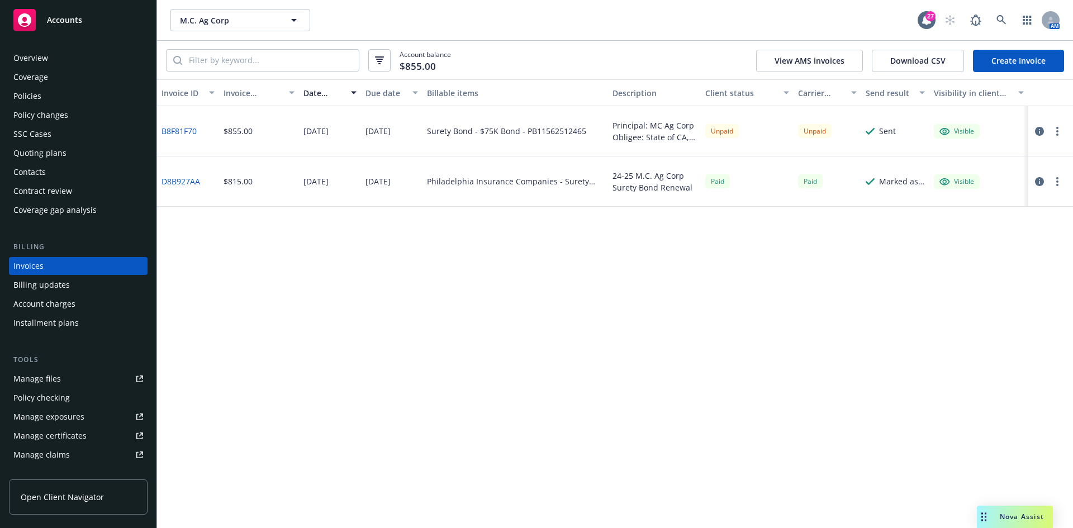
click at [253, 153] on div "$855.00" at bounding box center [259, 131] width 80 height 50
drag, startPoint x: 201, startPoint y: 134, endPoint x: 161, endPoint y: 132, distance: 39.7
click at [161, 132] on div "B8F81F70" at bounding box center [188, 131] width 62 height 50
copy link "B8F81F70"
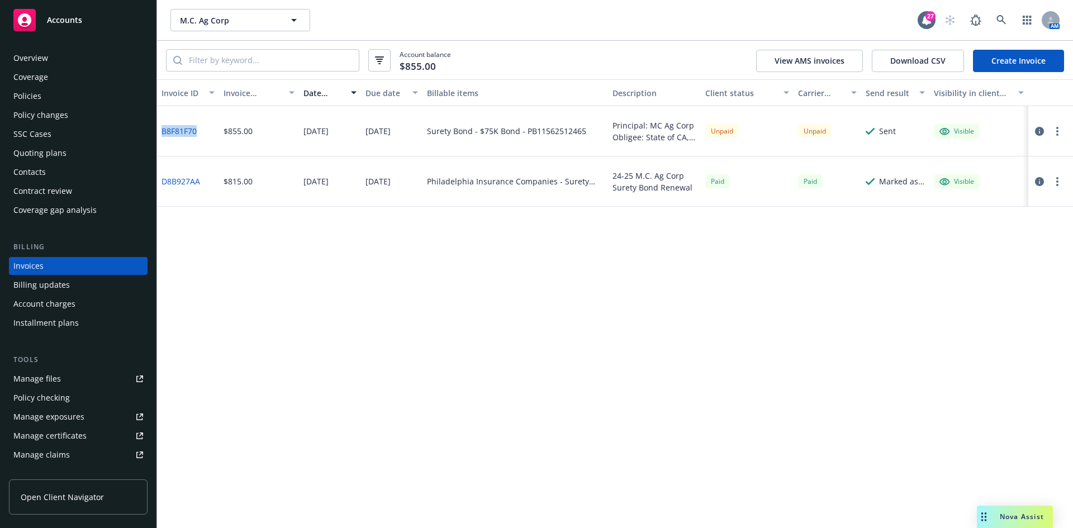
click at [1056, 136] on button "button" at bounding box center [1057, 131] width 13 height 13
click at [979, 264] on link "Download invoice PDF" at bounding box center [992, 266] width 143 height 22
drag, startPoint x: 125, startPoint y: 13, endPoint x: 505, endPoint y: 72, distance: 384.7
click at [127, 13] on div "Accounts" at bounding box center [78, 20] width 130 height 22
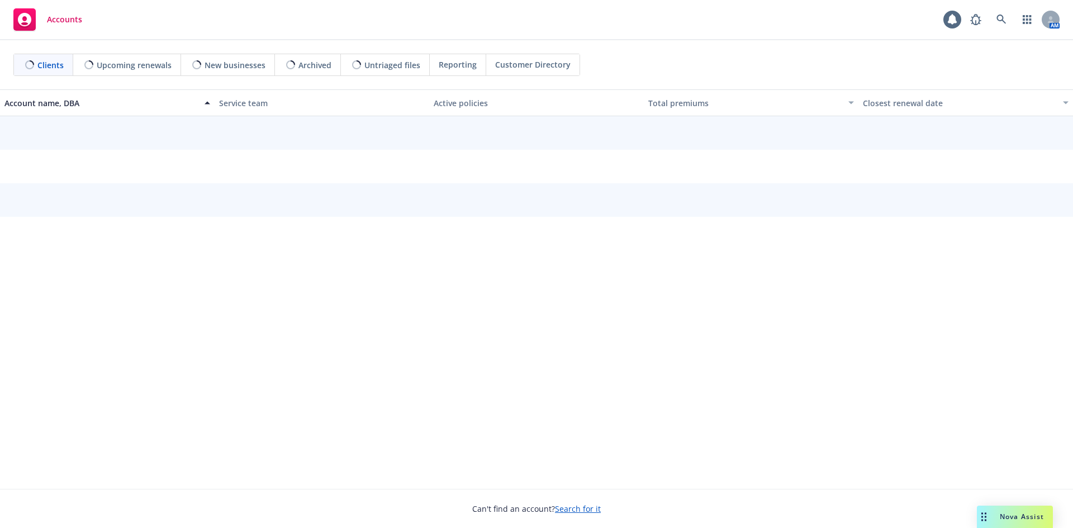
click at [1013, 20] on div "AM" at bounding box center [1012, 19] width 95 height 22
click at [1002, 20] on icon at bounding box center [1002, 20] width 10 height 10
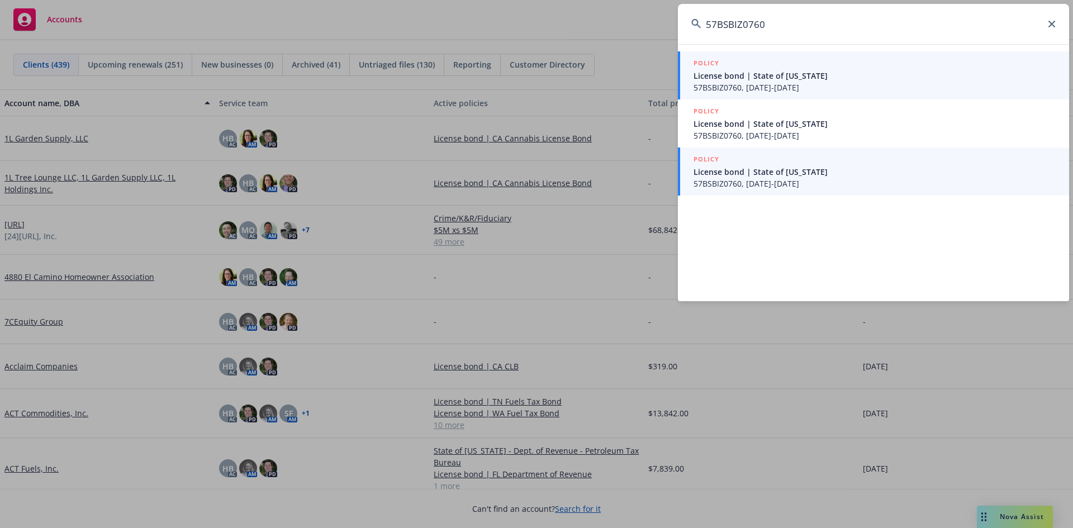
type input "57BSBIZ0760"
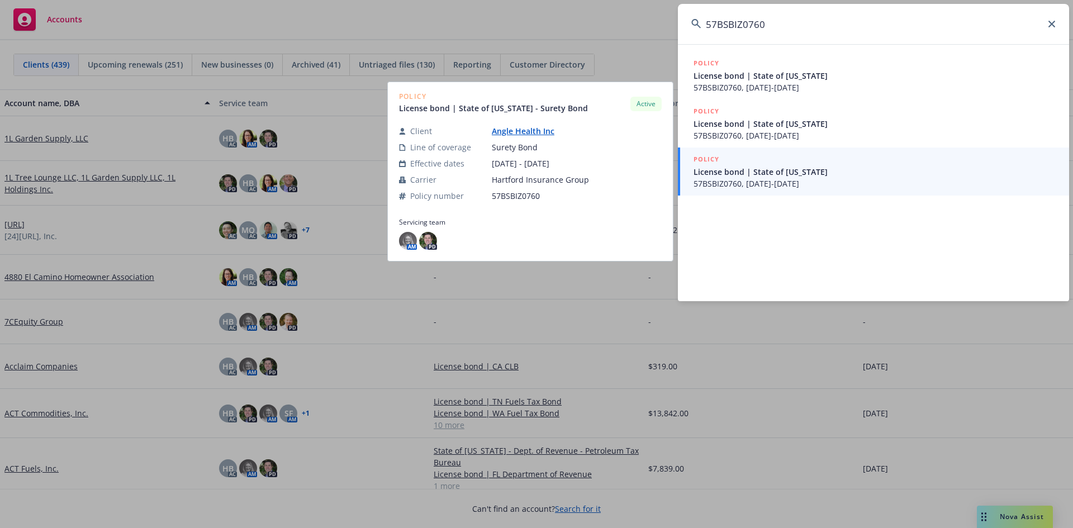
click at [833, 179] on span "57BSBIZ0760, 11/28/2024-11/28/2025" at bounding box center [875, 184] width 362 height 12
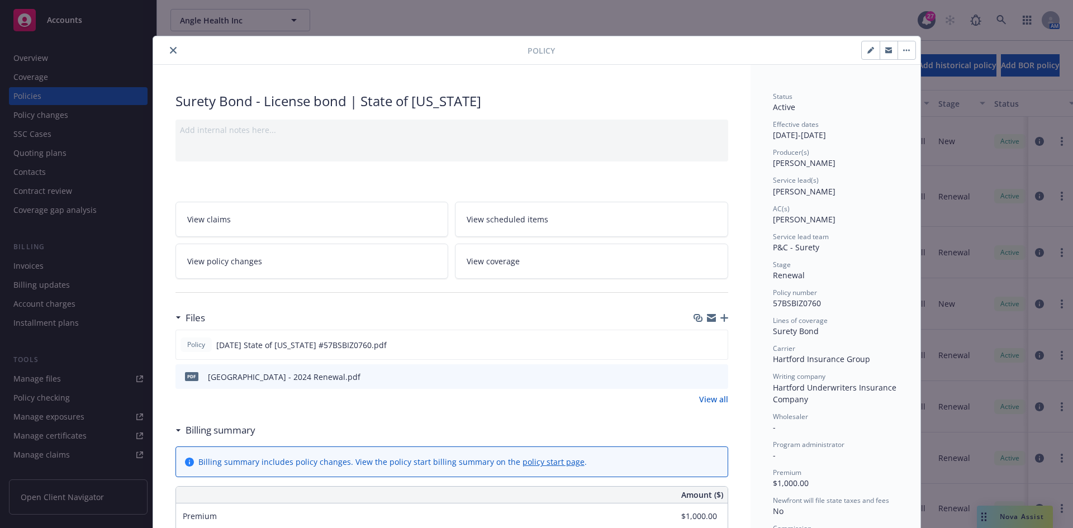
click at [172, 46] on button "close" at bounding box center [173, 50] width 13 height 13
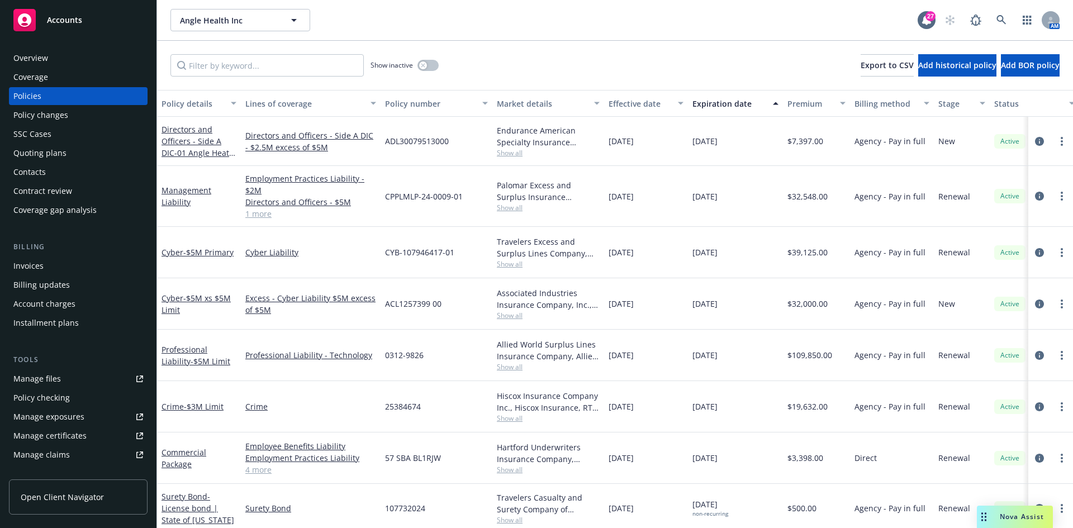
click at [43, 261] on div "Invoices" at bounding box center [78, 266] width 130 height 18
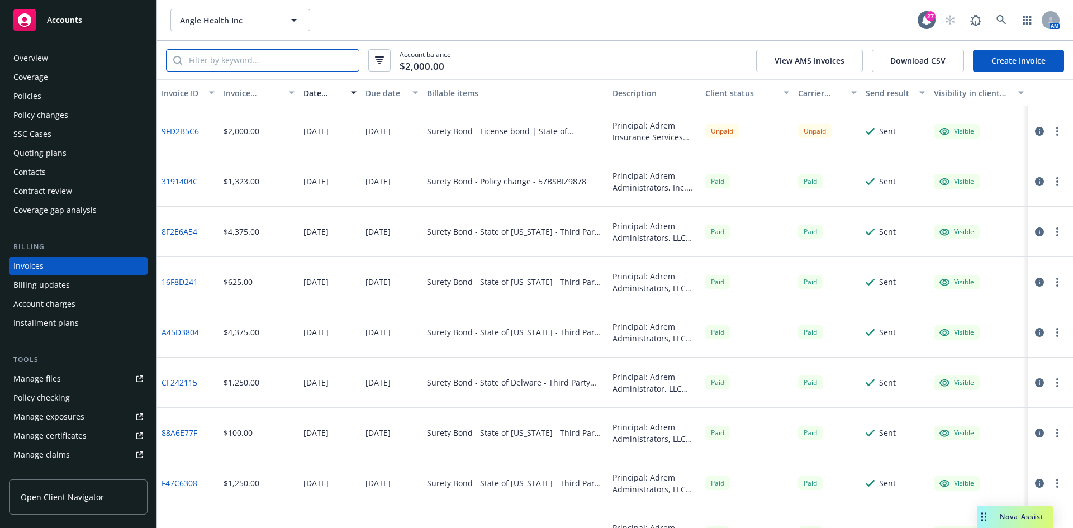
click at [220, 59] on input "search" at bounding box center [270, 60] width 177 height 21
paste input "57BSBIZ0760"
type input "57BSBIZ0760"
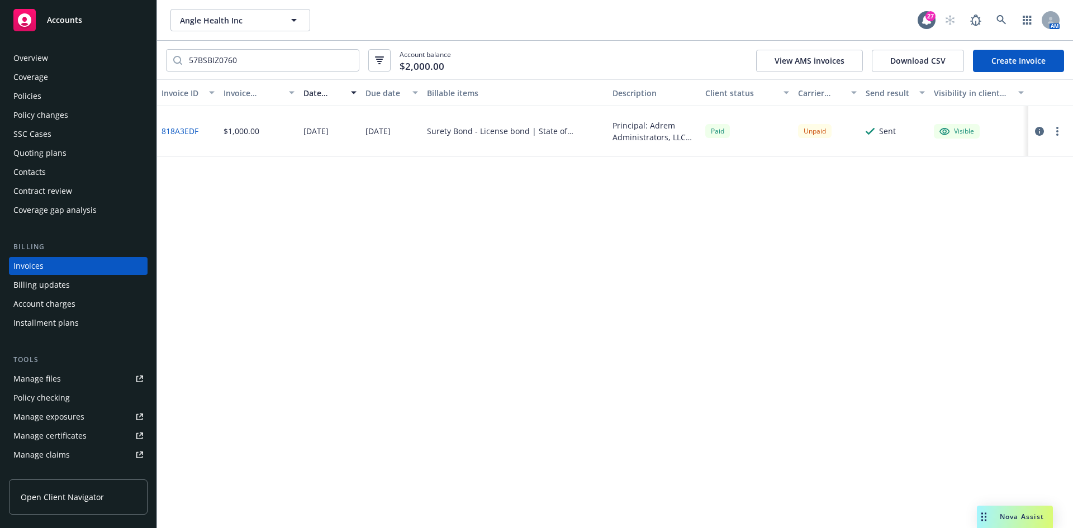
click at [185, 132] on link "818A3EDF" at bounding box center [180, 131] width 37 height 12
